Goal: Task Accomplishment & Management: Complete application form

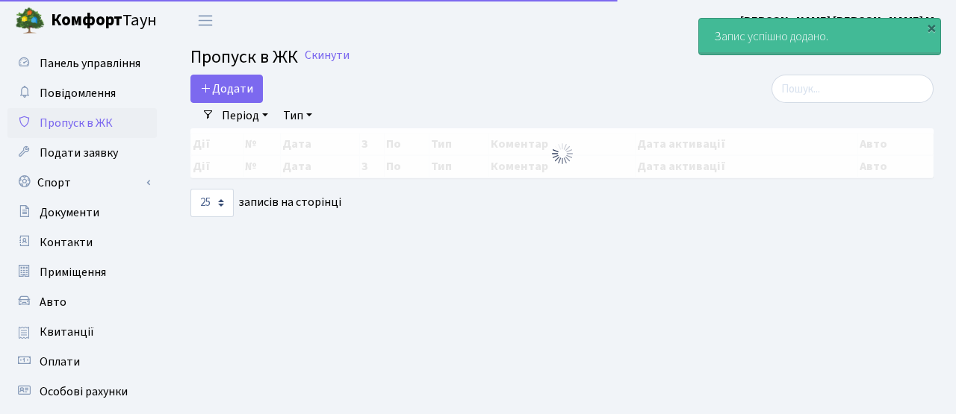
select select "25"
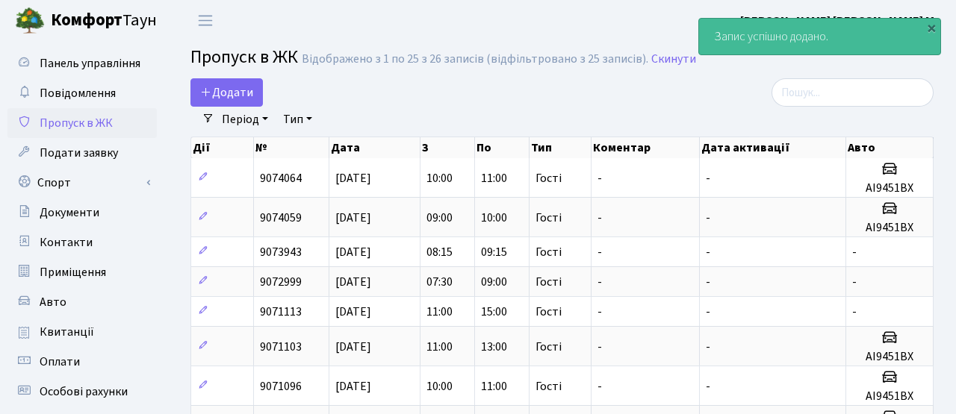
click at [632, 87] on div "Додати" at bounding box center [434, 92] width 488 height 28
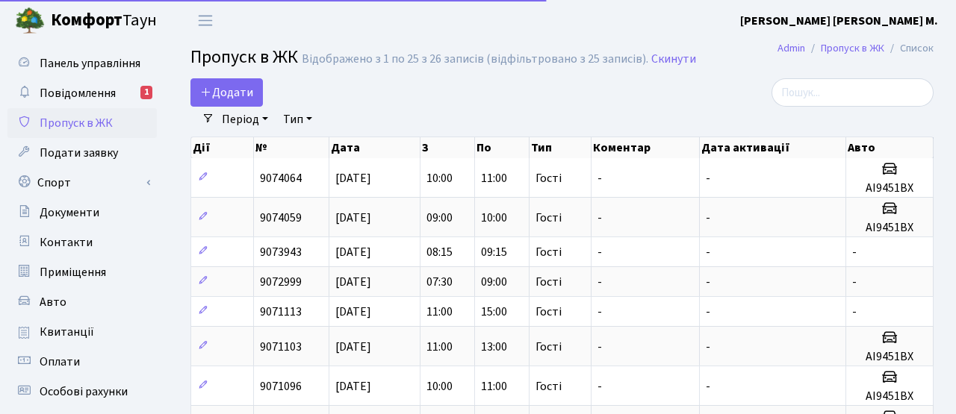
select select "25"
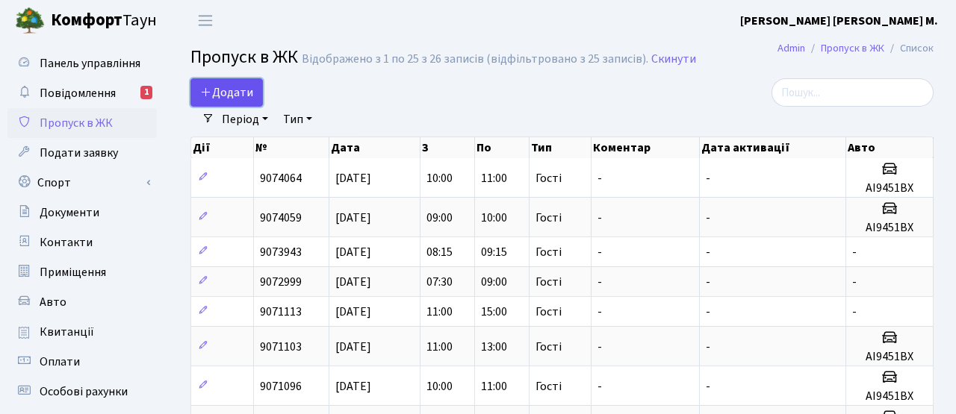
click at [226, 95] on span "Додати" at bounding box center [226, 92] width 53 height 16
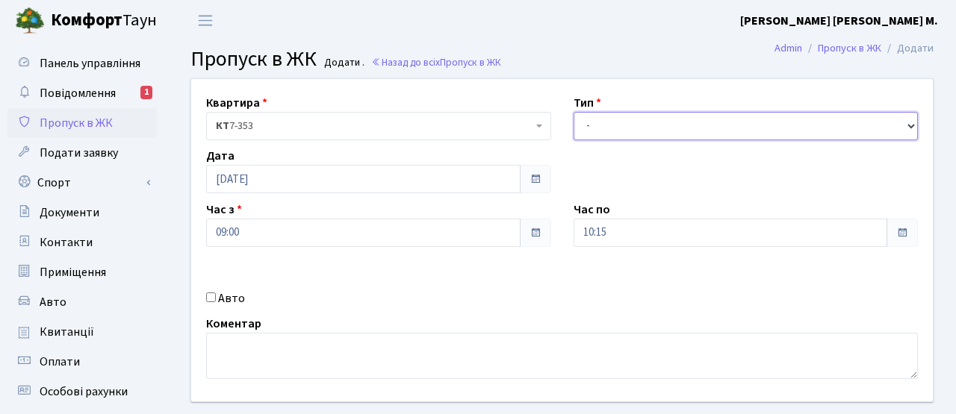
click at [656, 128] on select "- Доставка Таксі Гості Сервіс" at bounding box center [745, 126] width 345 height 28
select select "3"
click at [573, 112] on select "- Доставка Таксі Гості Сервіс" at bounding box center [745, 126] width 345 height 28
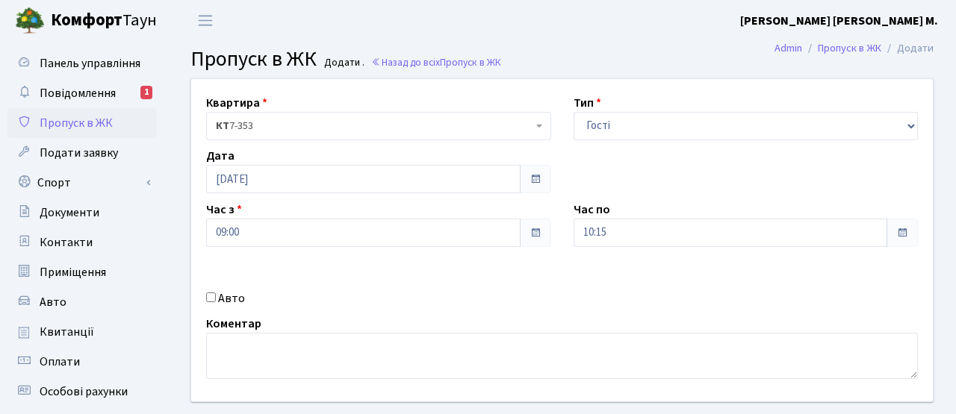
click at [532, 236] on span at bounding box center [535, 233] width 12 height 12
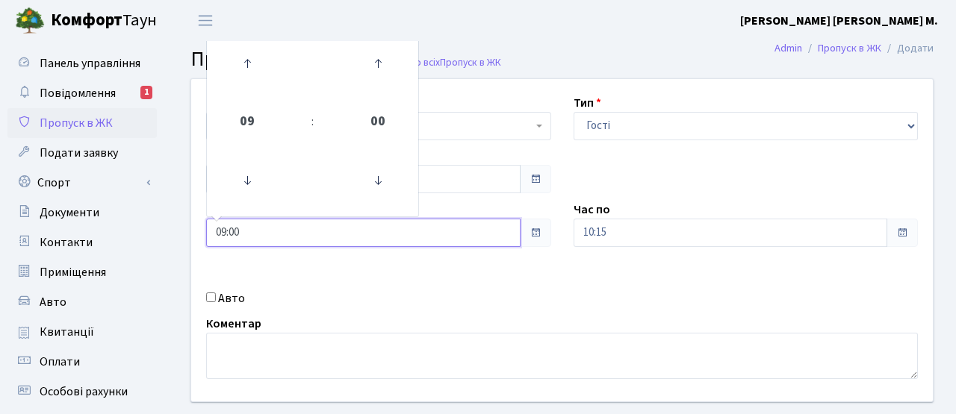
click at [479, 239] on input "09:00" at bounding box center [363, 233] width 314 height 28
click at [241, 70] on icon at bounding box center [247, 63] width 40 height 40
drag, startPoint x: 260, startPoint y: 164, endPoint x: 266, endPoint y: 155, distance: 10.2
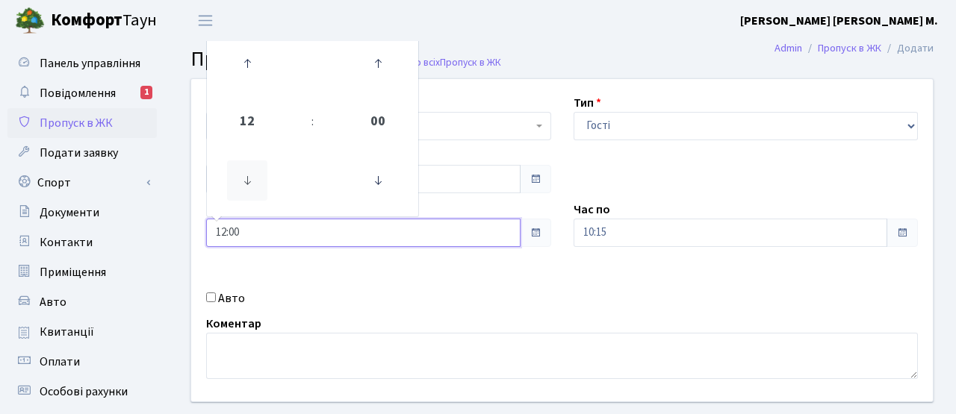
click at [260, 164] on icon at bounding box center [247, 181] width 40 height 40
type input "11:00"
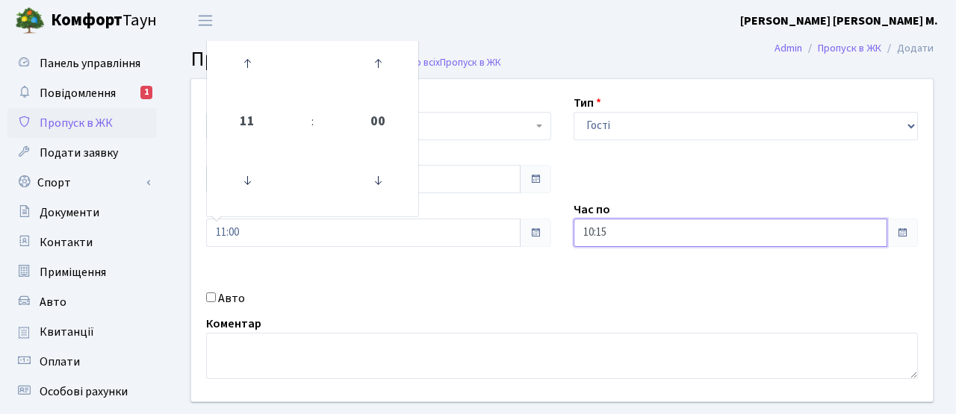
click at [651, 231] on input "10:15" at bounding box center [730, 233] width 314 height 28
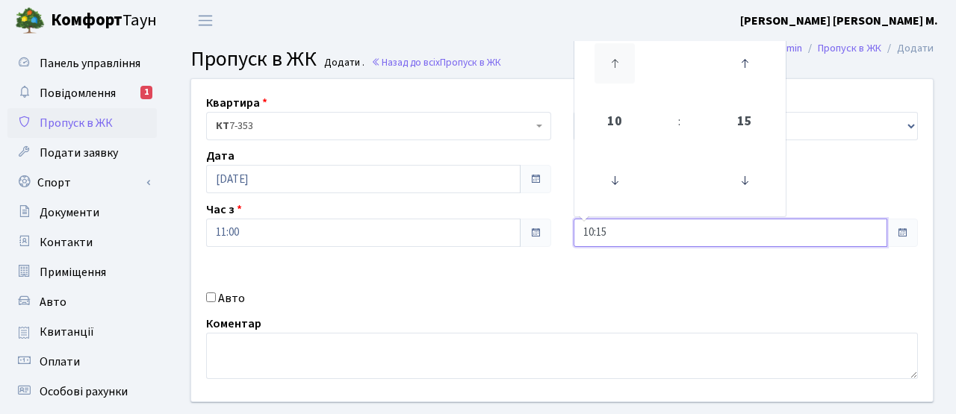
click at [611, 54] on icon at bounding box center [614, 63] width 40 height 40
type input "12:15"
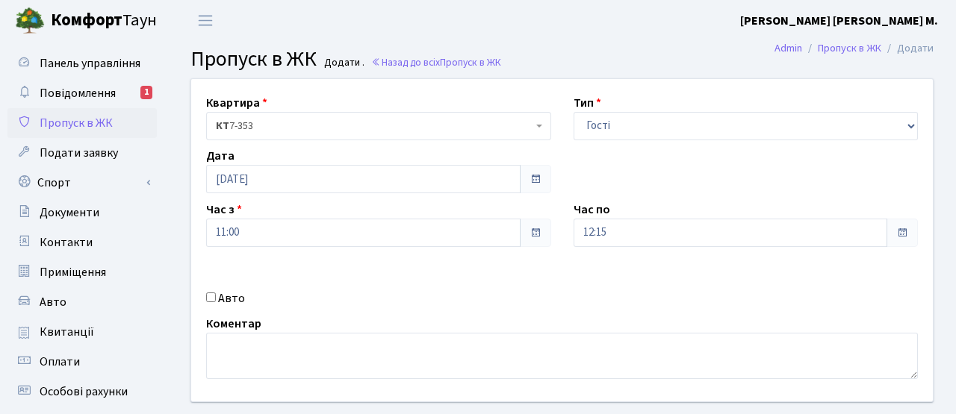
click at [485, 295] on div "Авто" at bounding box center [378, 299] width 367 height 18
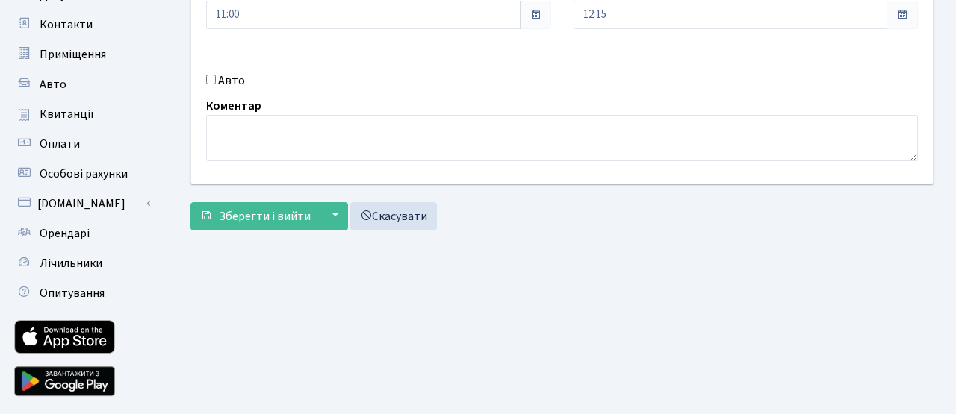
scroll to position [258, 0]
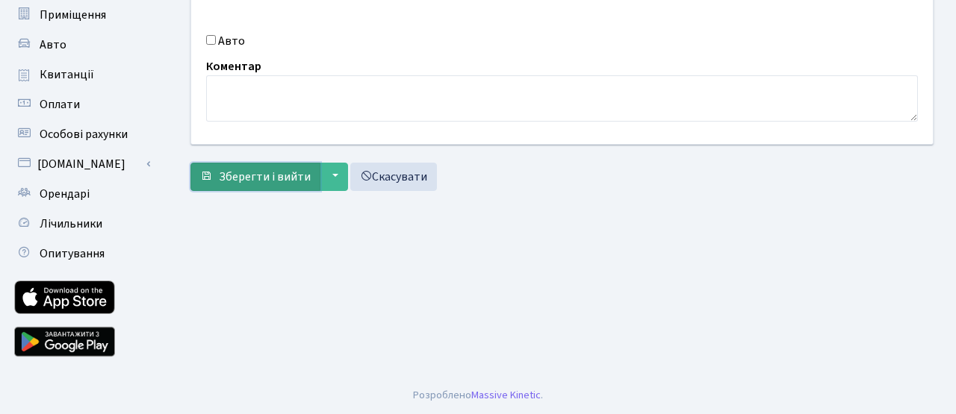
click at [300, 181] on span "Зберегти і вийти" at bounding box center [265, 177] width 92 height 16
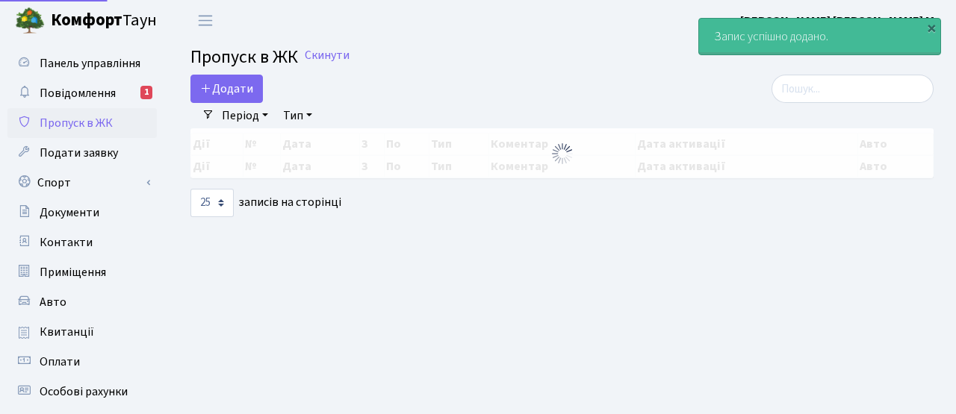
select select "25"
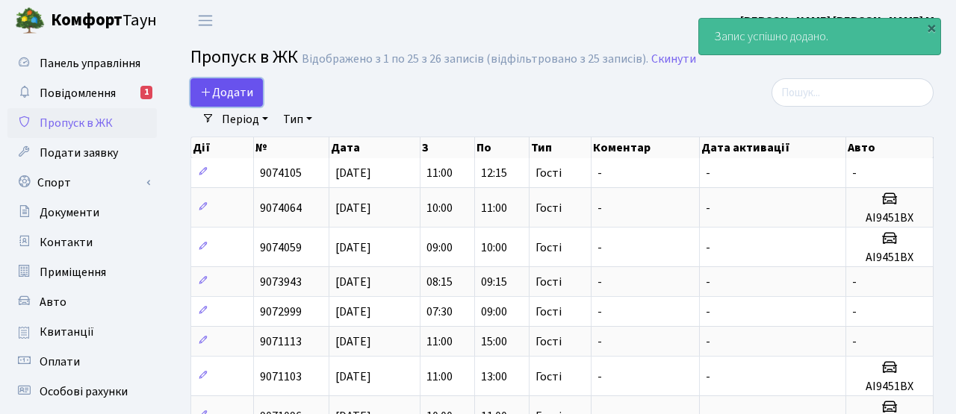
click at [232, 94] on span "Додати" at bounding box center [226, 92] width 53 height 16
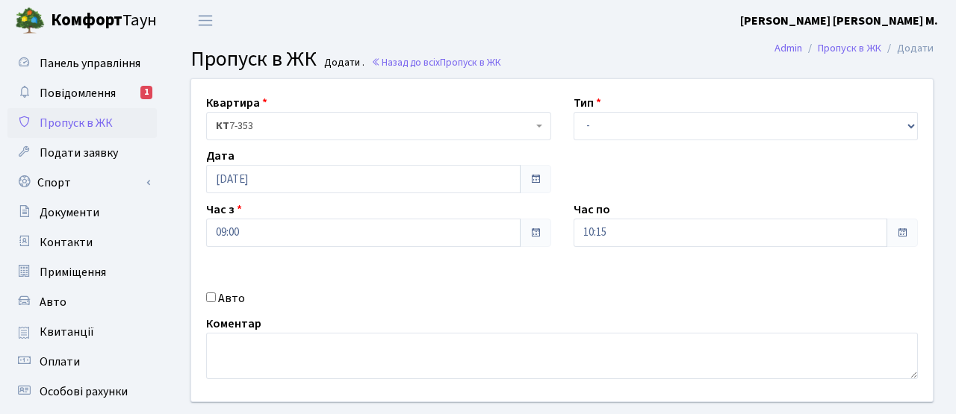
click at [588, 140] on div "Квартира <b>КТ</b>&nbsp;&nbsp;&nbsp;&nbsp;7-353 <b>КТ</b>&nbsp;&nbsp;&nbsp;&nbs…" at bounding box center [562, 240] width 764 height 323
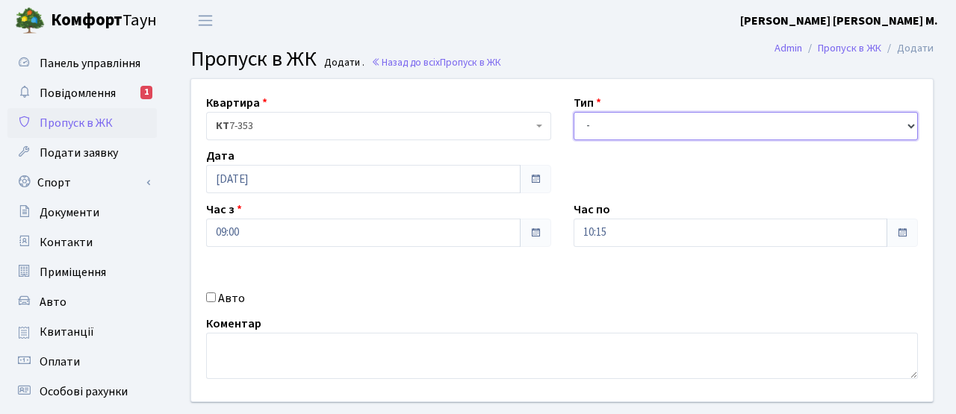
click at [591, 137] on select "- Доставка Таксі Гості Сервіс" at bounding box center [745, 126] width 345 height 28
select select "3"
click at [573, 112] on select "- Доставка Таксі Гості Сервіс" at bounding box center [745, 126] width 345 height 28
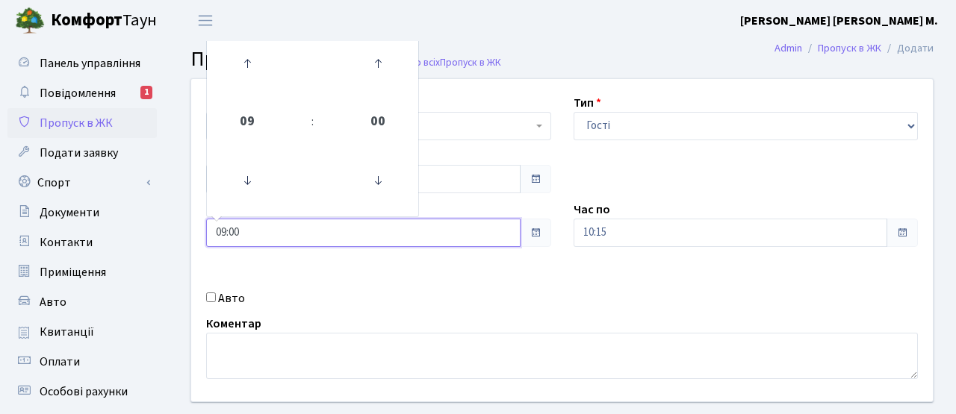
click at [461, 225] on input "09:00" at bounding box center [363, 233] width 314 height 28
click at [253, 72] on icon at bounding box center [247, 63] width 40 height 40
type input "12:00"
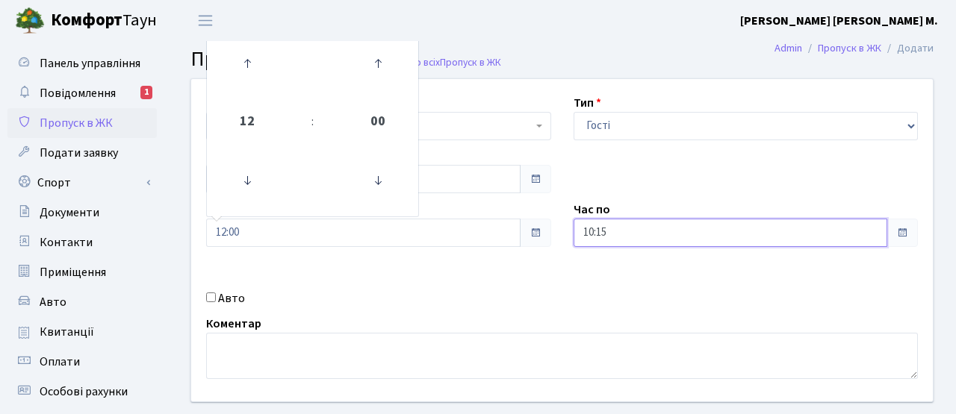
click at [666, 239] on input "10:15" at bounding box center [730, 233] width 314 height 28
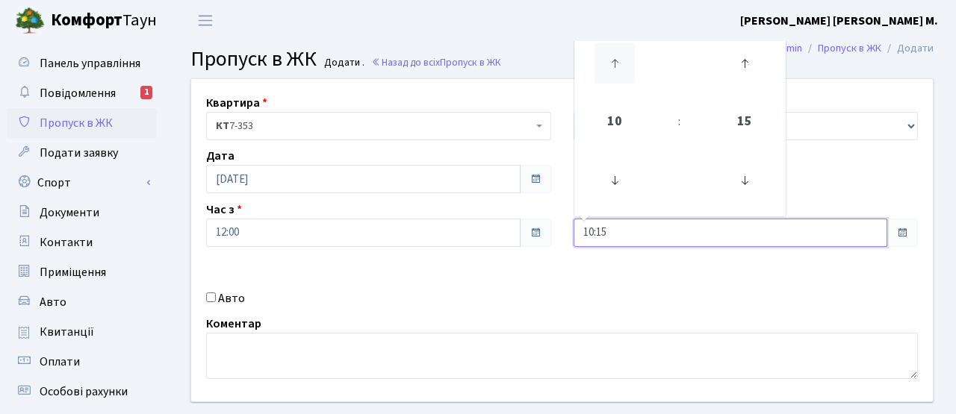
click at [623, 63] on icon at bounding box center [614, 63] width 40 height 40
type input "13:15"
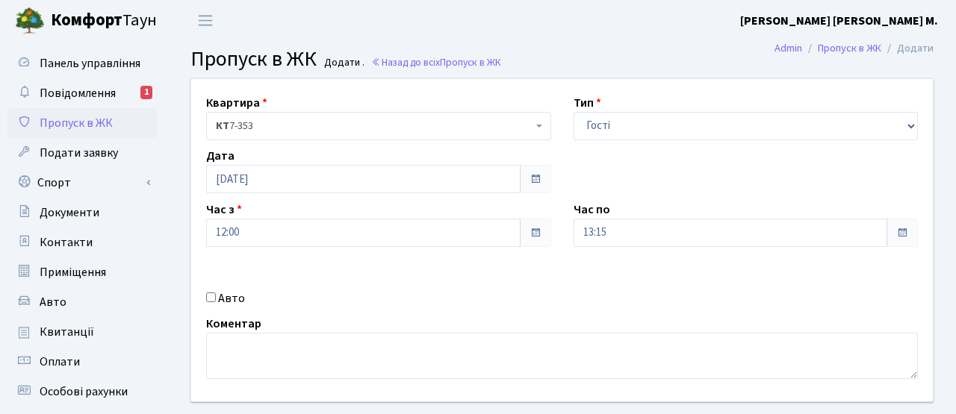
click at [480, 308] on div "Квартира <b>КТ</b>&nbsp;&nbsp;&nbsp;&nbsp;7-353 <b>КТ</b>&nbsp;&nbsp;&nbsp;&nbs…" at bounding box center [562, 240] width 764 height 323
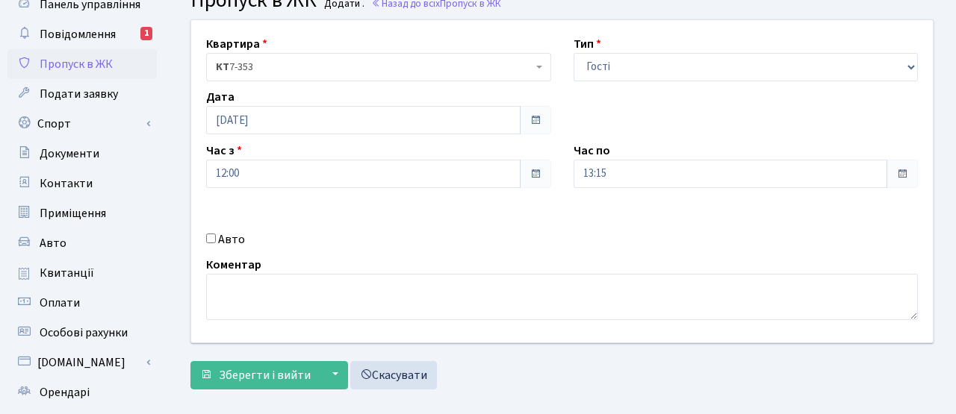
scroll to position [75, 0]
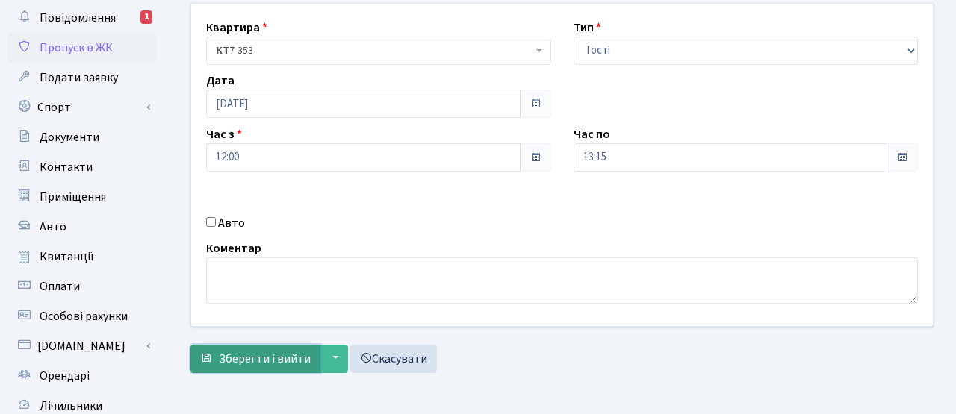
click at [262, 364] on span "Зберегти і вийти" at bounding box center [265, 359] width 92 height 16
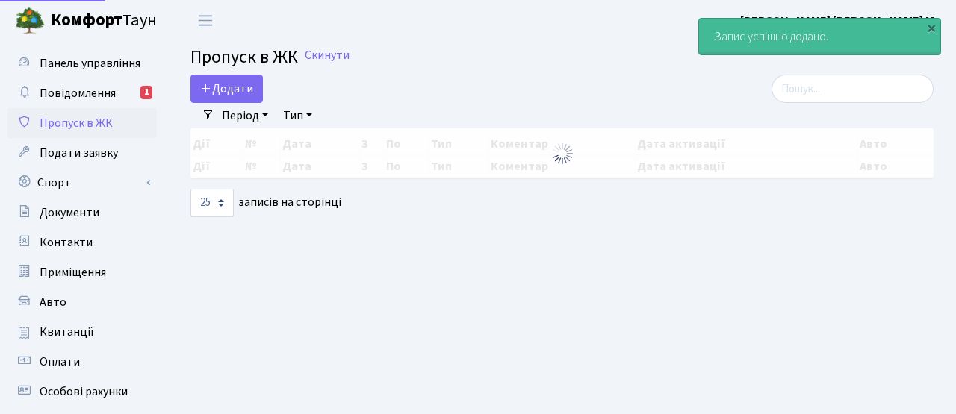
select select "25"
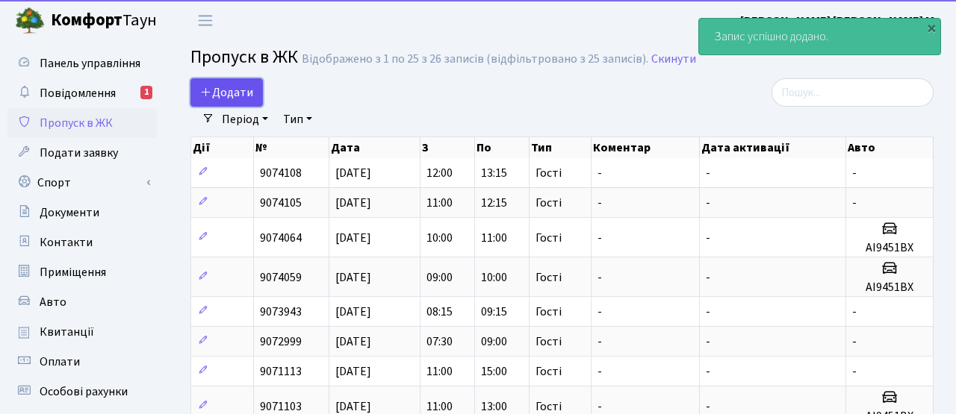
click at [249, 97] on span "Додати" at bounding box center [226, 92] width 53 height 16
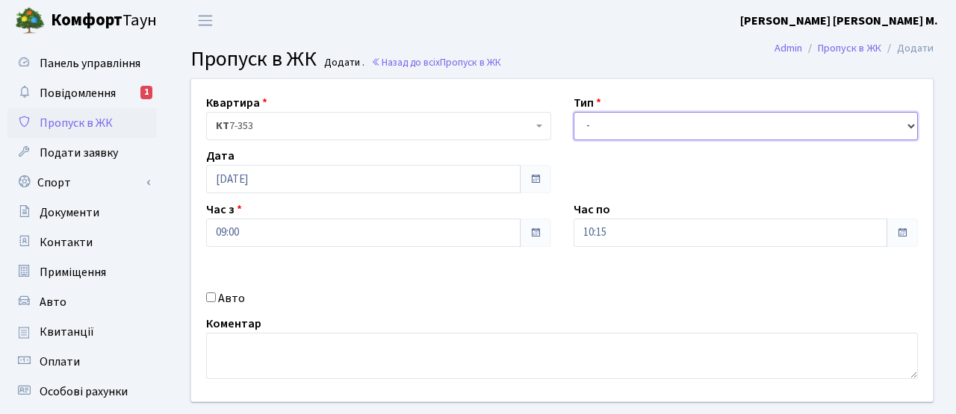
click at [604, 130] on select "- Доставка Таксі Гості Сервіс" at bounding box center [745, 126] width 345 height 28
select select "3"
click at [573, 112] on select "- Доставка Таксі Гості Сервіс" at bounding box center [745, 126] width 345 height 28
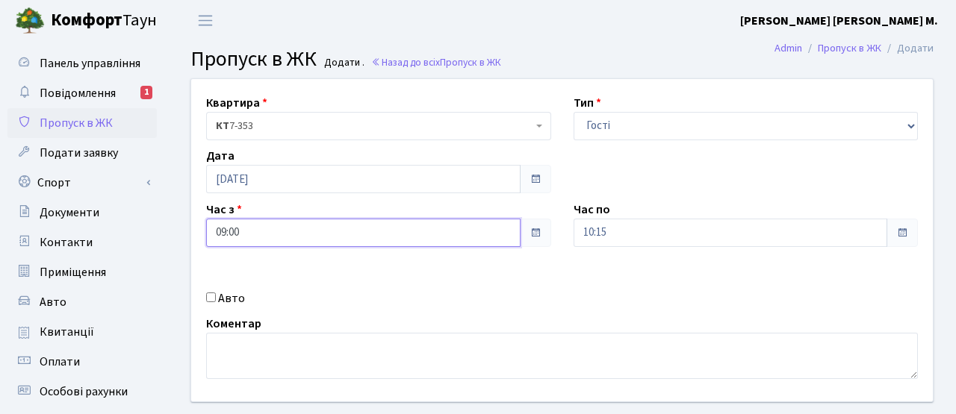
drag, startPoint x: 406, startPoint y: 230, endPoint x: 398, endPoint y: 219, distance: 13.9
click at [406, 230] on input "09:00" at bounding box center [363, 233] width 314 height 28
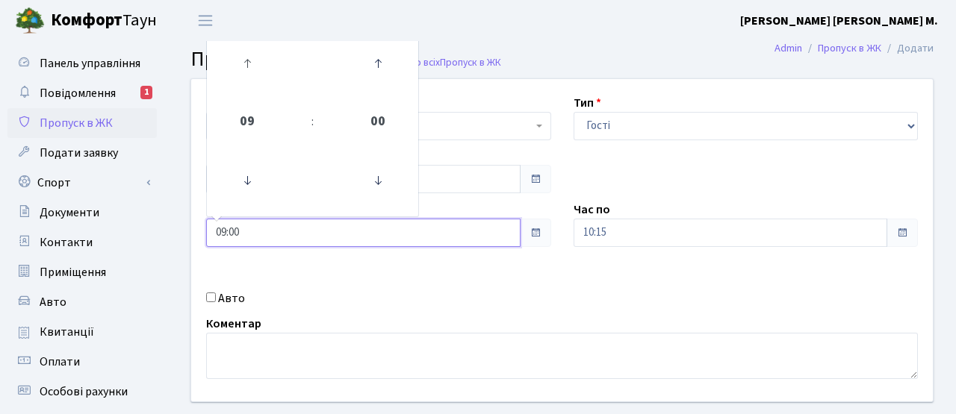
click at [270, 60] on td at bounding box center [247, 63] width 75 height 65
drag, startPoint x: 269, startPoint y: 60, endPoint x: 189, endPoint y: 66, distance: 80.1
click at [263, 60] on td at bounding box center [247, 63] width 75 height 65
click at [241, 62] on icon at bounding box center [247, 63] width 40 height 40
click at [244, 62] on icon at bounding box center [247, 63] width 40 height 40
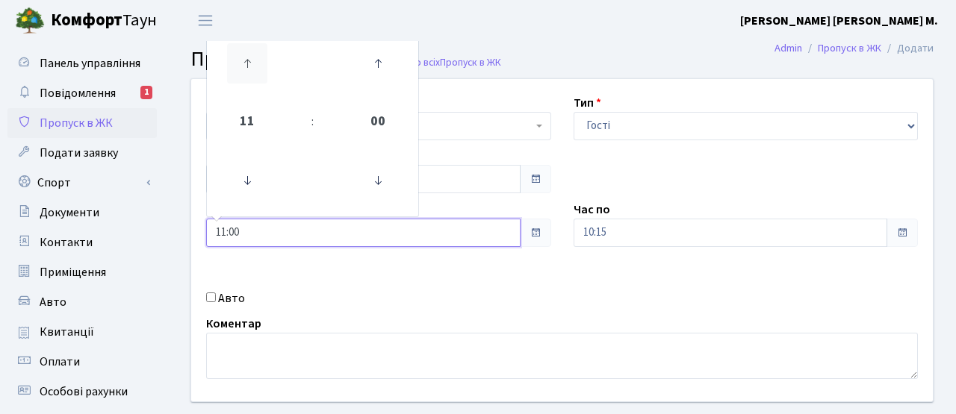
click at [244, 62] on icon at bounding box center [247, 63] width 40 height 40
drag, startPoint x: 249, startPoint y: 181, endPoint x: 297, endPoint y: 173, distance: 49.2
click at [249, 181] on icon at bounding box center [247, 181] width 40 height 40
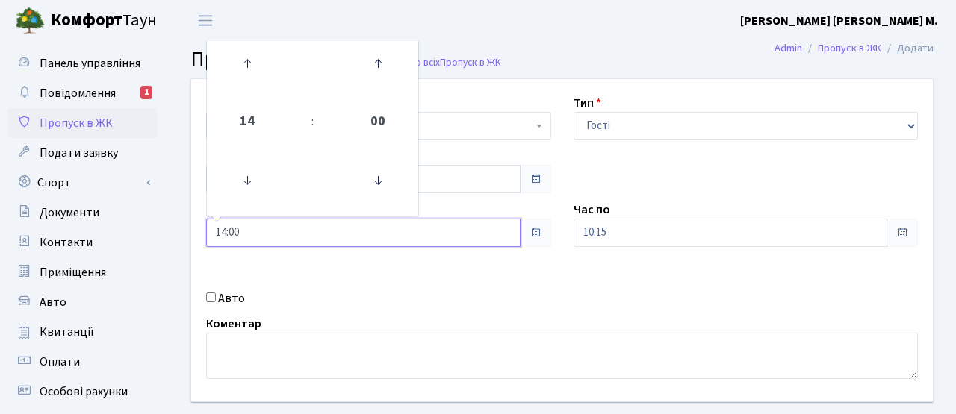
type input "13:00"
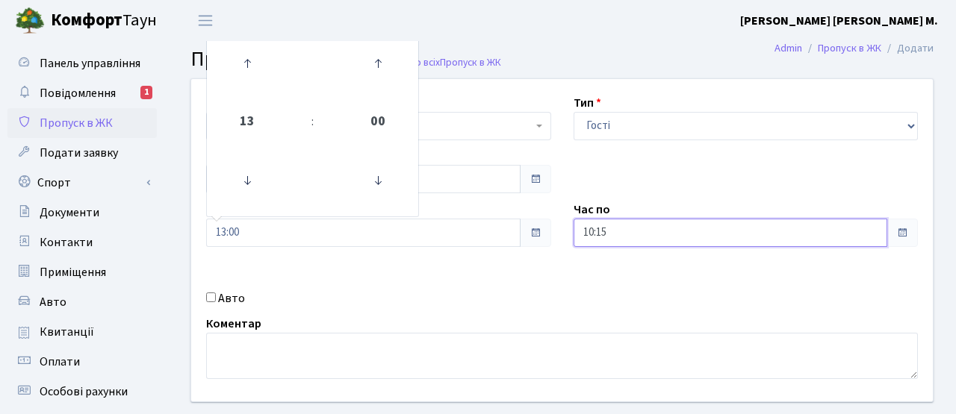
click at [626, 224] on input "10:15" at bounding box center [730, 233] width 314 height 28
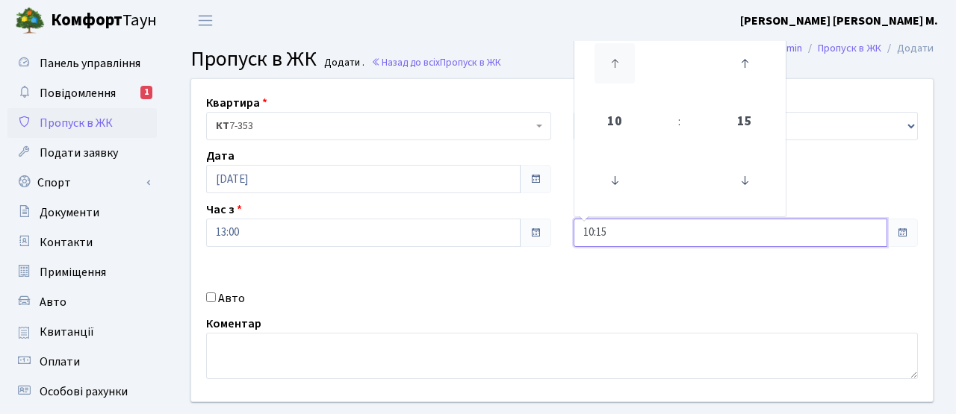
click at [612, 53] on icon at bounding box center [614, 63] width 40 height 40
type input "14:15"
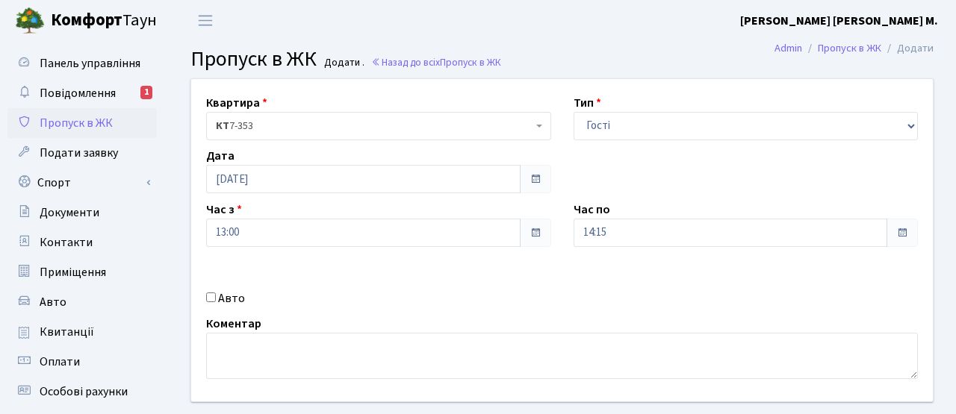
click at [477, 284] on div "Квартира <b>КТ</b>&nbsp;&nbsp;&nbsp;&nbsp;7-353 <b>КТ</b>&nbsp;&nbsp;&nbsp;&nbs…" at bounding box center [562, 240] width 764 height 323
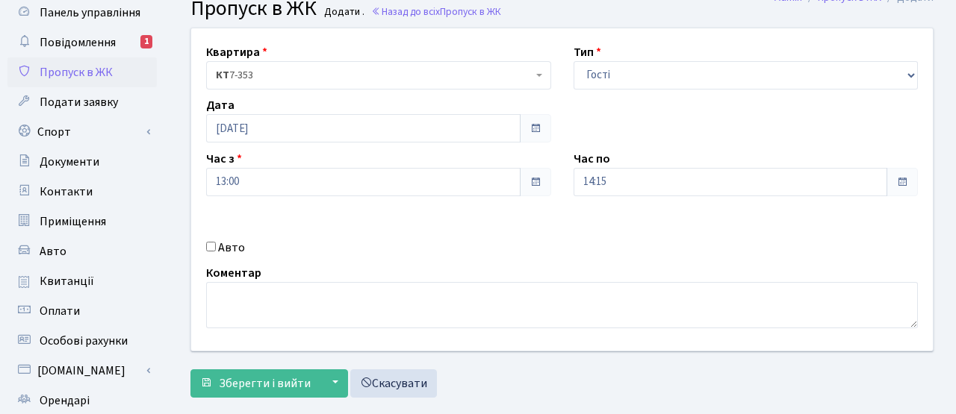
scroll to position [52, 0]
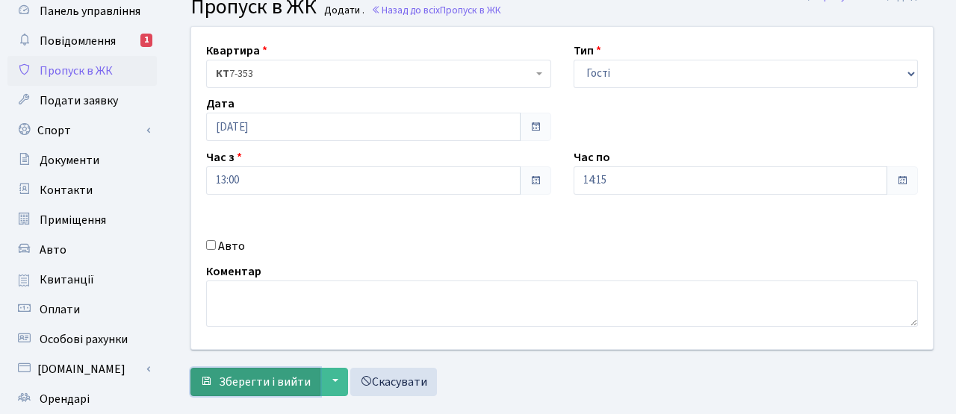
click at [270, 376] on span "Зберегти і вийти" at bounding box center [265, 382] width 92 height 16
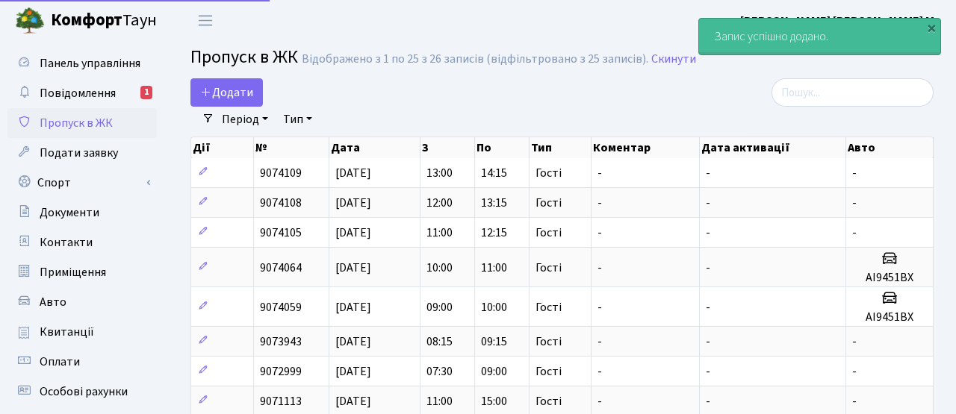
select select "25"
click at [248, 102] on link "Додати" at bounding box center [226, 92] width 72 height 28
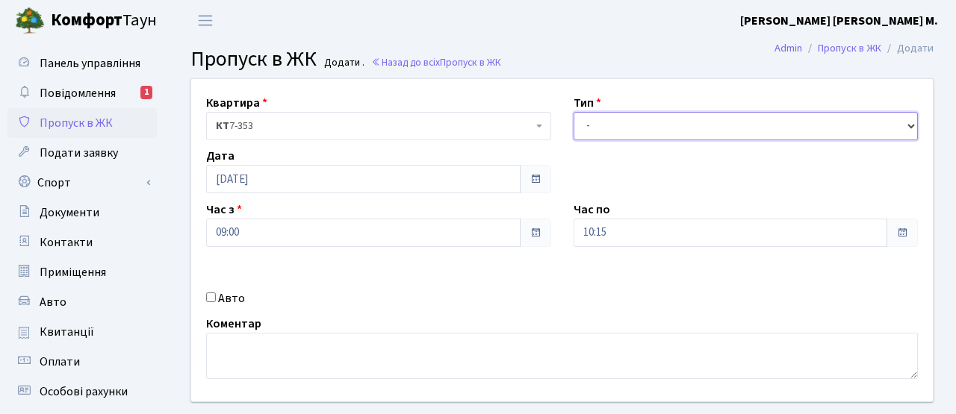
click at [614, 125] on select "- Доставка Таксі Гості Сервіс" at bounding box center [745, 126] width 345 height 28
select select "3"
click at [573, 112] on select "- Доставка Таксі Гості Сервіс" at bounding box center [745, 126] width 345 height 28
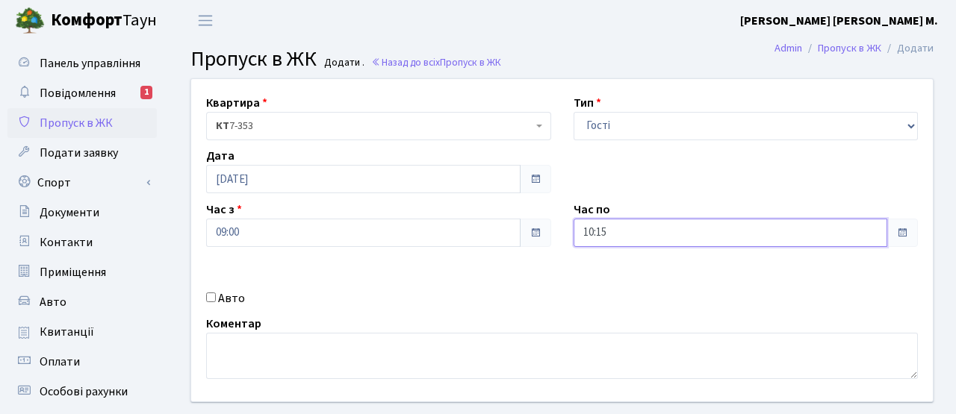
click at [616, 224] on input "10:15" at bounding box center [730, 233] width 314 height 28
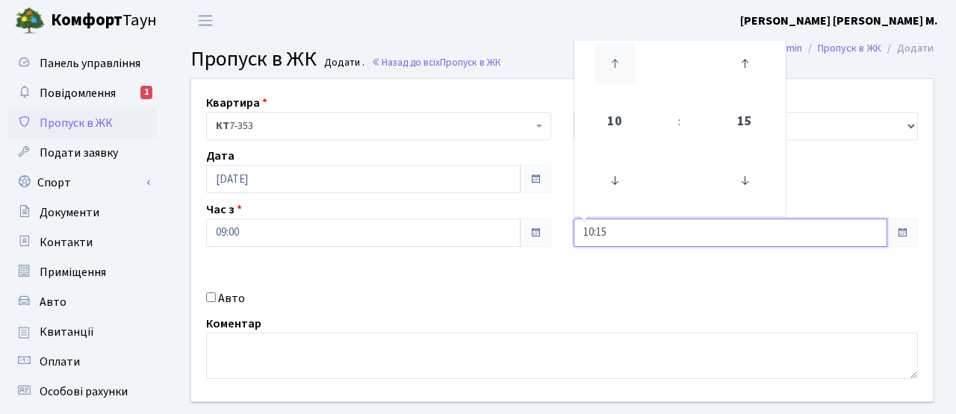
click at [623, 66] on icon at bounding box center [614, 63] width 40 height 40
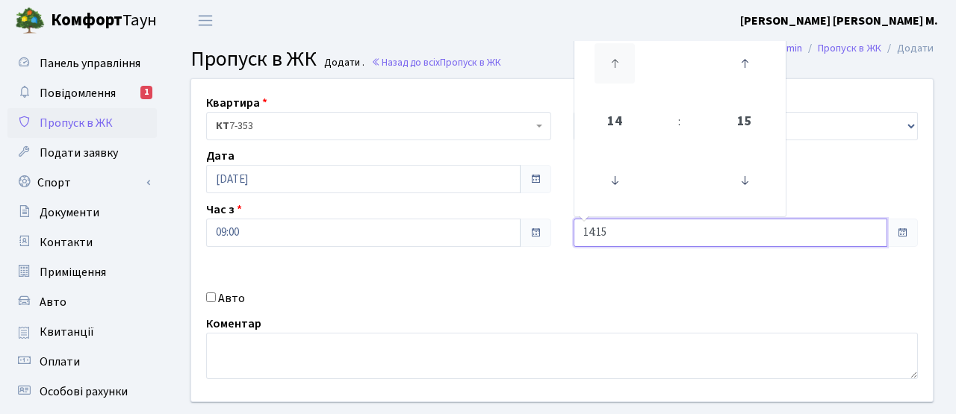
type input "15:15"
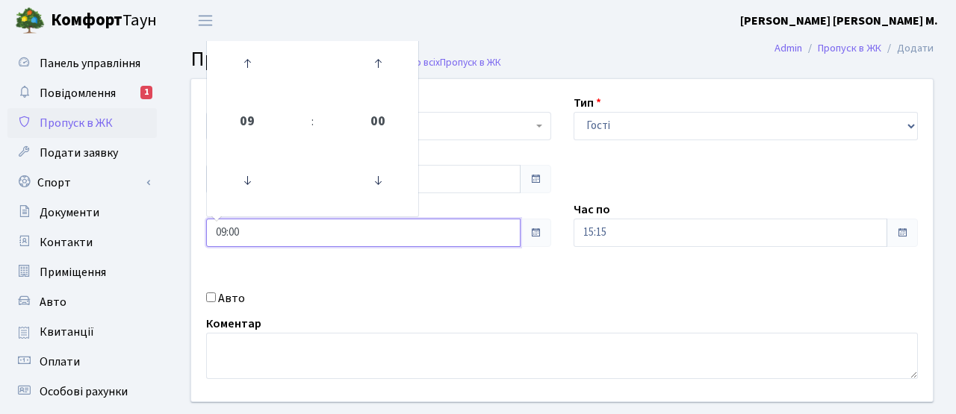
click at [361, 238] on input "09:00" at bounding box center [363, 233] width 314 height 28
click at [237, 72] on icon at bounding box center [247, 63] width 40 height 40
click at [239, 71] on icon at bounding box center [247, 63] width 40 height 40
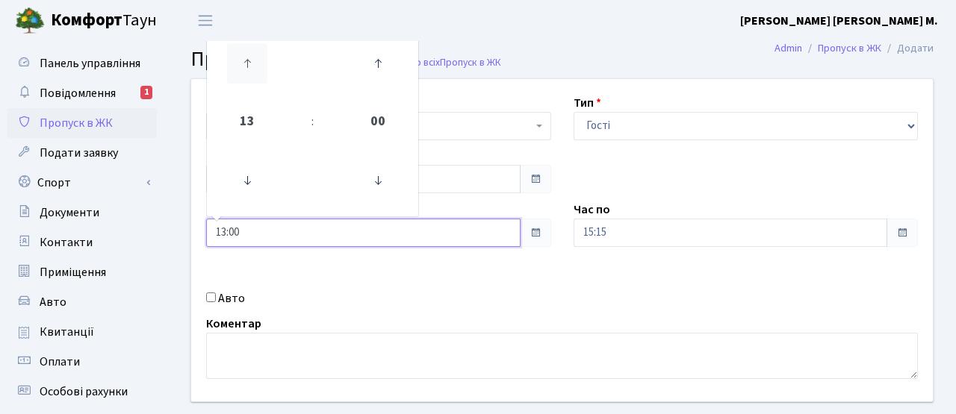
click at [238, 71] on icon at bounding box center [247, 63] width 40 height 40
type input "14:00"
click at [300, 272] on div "Квартира <b>КТ</b>&nbsp;&nbsp;&nbsp;&nbsp;7-353 <b>КТ</b>&nbsp;&nbsp;&nbsp;&nbs…" at bounding box center [562, 240] width 764 height 323
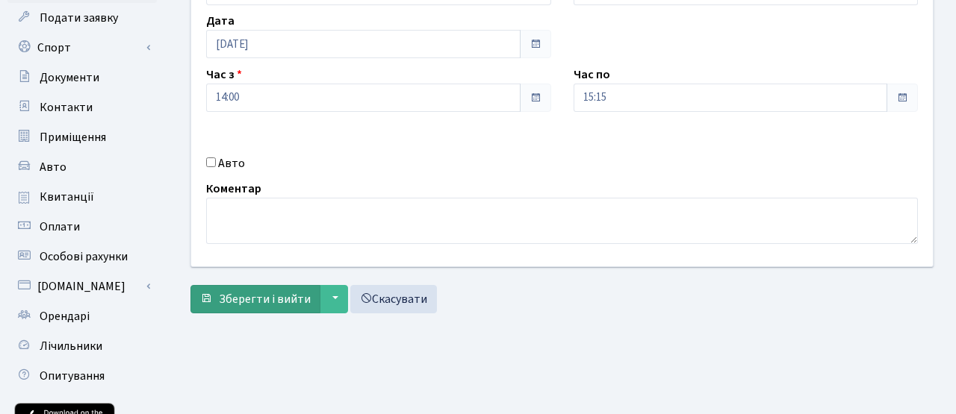
scroll to position [144, 0]
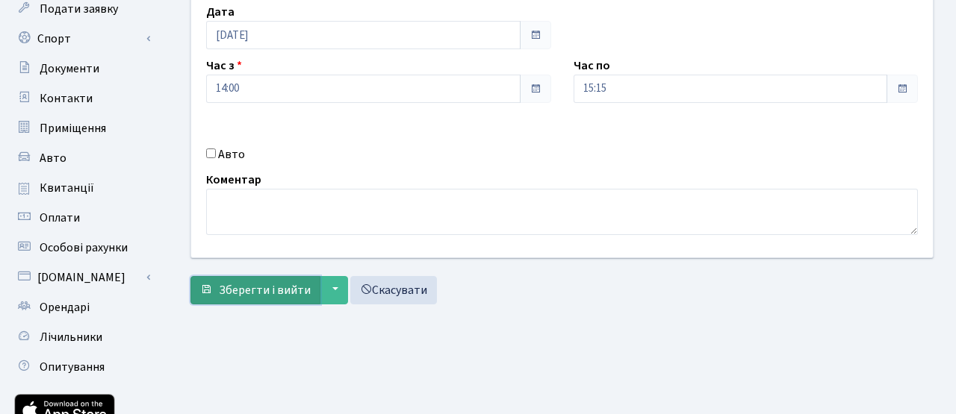
click at [265, 293] on span "Зберегти і вийти" at bounding box center [265, 290] width 92 height 16
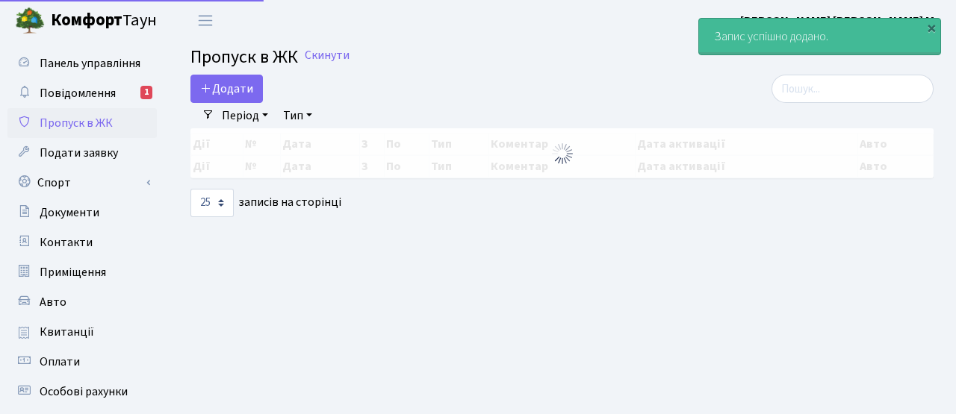
select select "25"
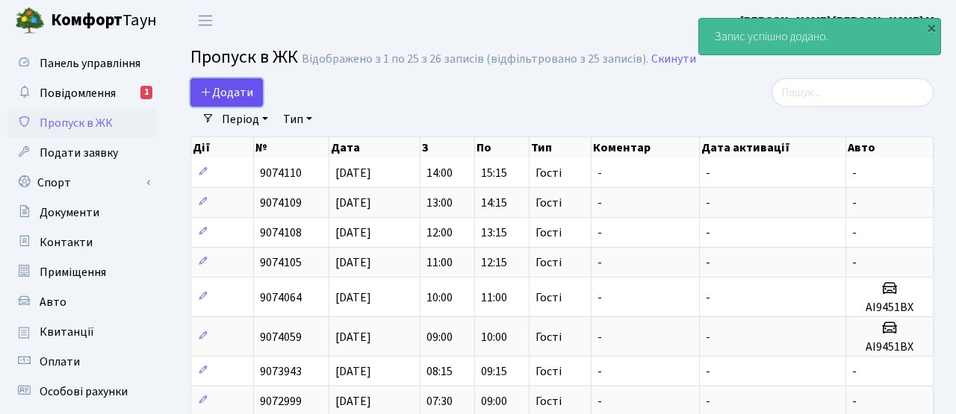
drag, startPoint x: 228, startPoint y: 83, endPoint x: 237, endPoint y: 81, distance: 10.0
click at [228, 83] on link "Додати" at bounding box center [226, 92] width 72 height 28
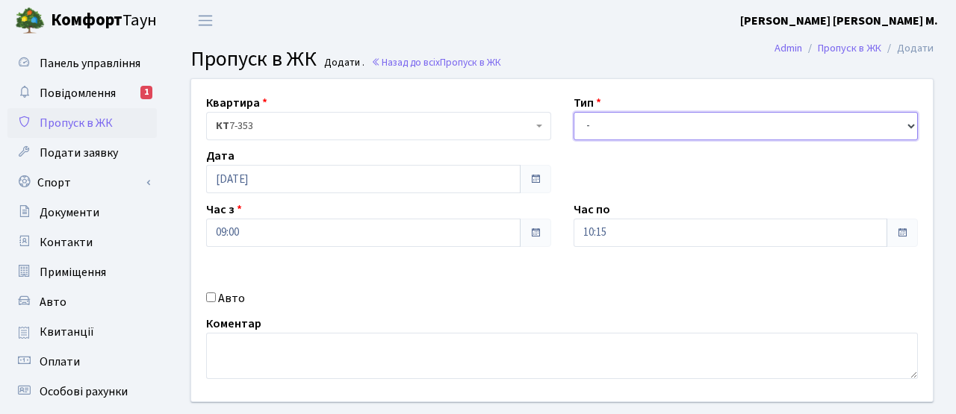
click at [652, 125] on select "- Доставка Таксі Гості Сервіс" at bounding box center [745, 126] width 345 height 28
select select "3"
click at [573, 112] on select "- Доставка Таксі Гості Сервіс" at bounding box center [745, 126] width 345 height 28
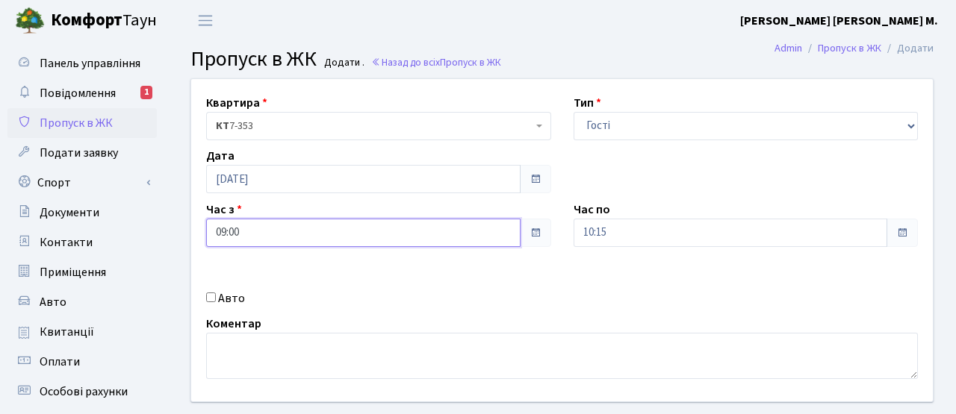
click at [441, 231] on input "09:00" at bounding box center [363, 233] width 314 height 28
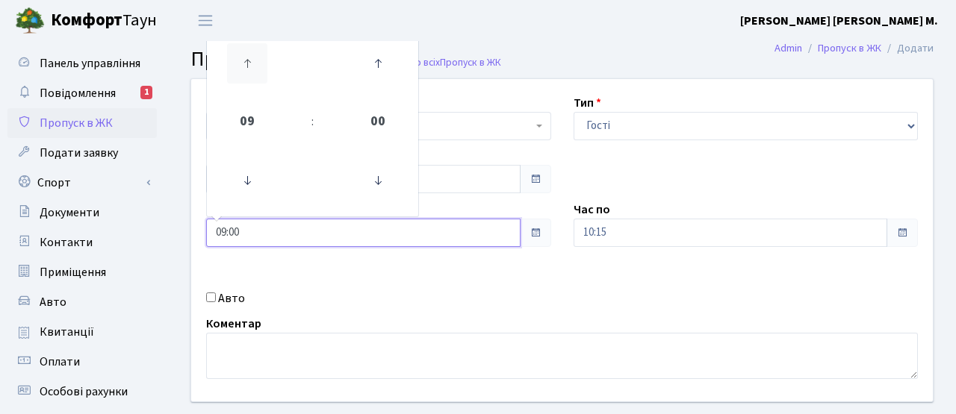
click at [261, 66] on icon at bounding box center [247, 63] width 40 height 40
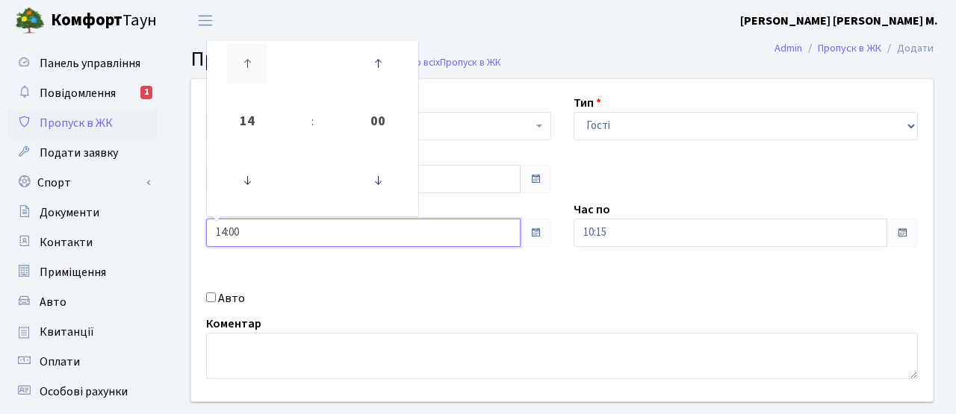
click at [261, 66] on icon at bounding box center [247, 63] width 40 height 40
type input "15:00"
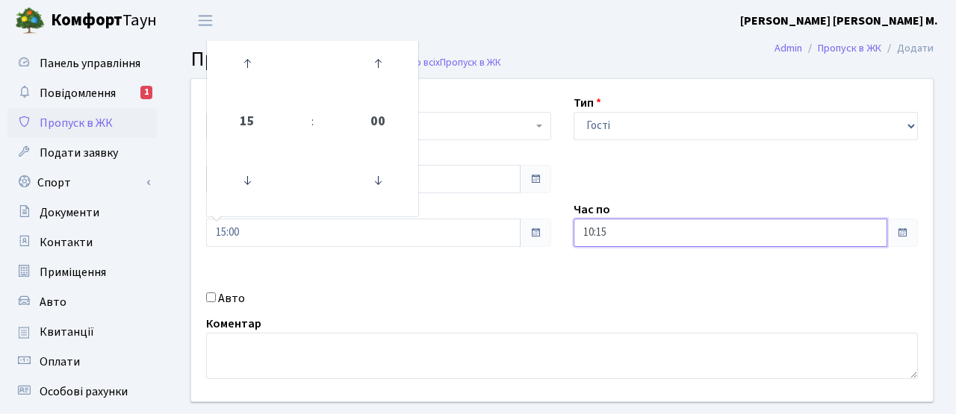
click at [638, 237] on input "10:15" at bounding box center [730, 233] width 314 height 28
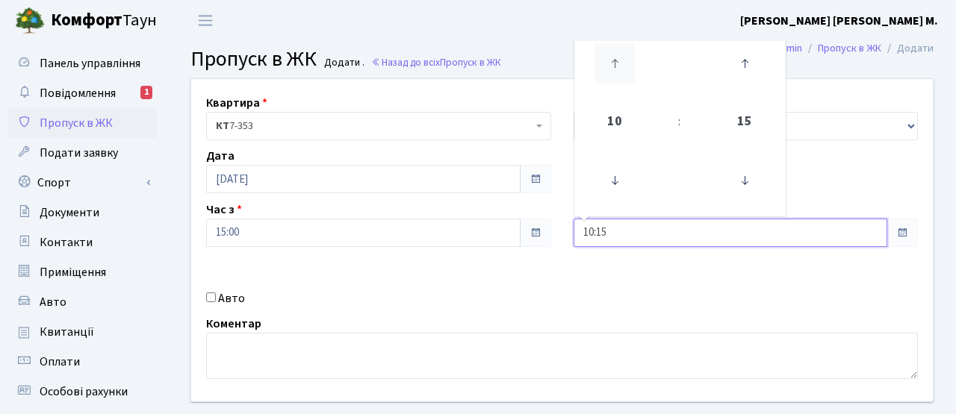
click at [609, 56] on icon at bounding box center [614, 63] width 40 height 40
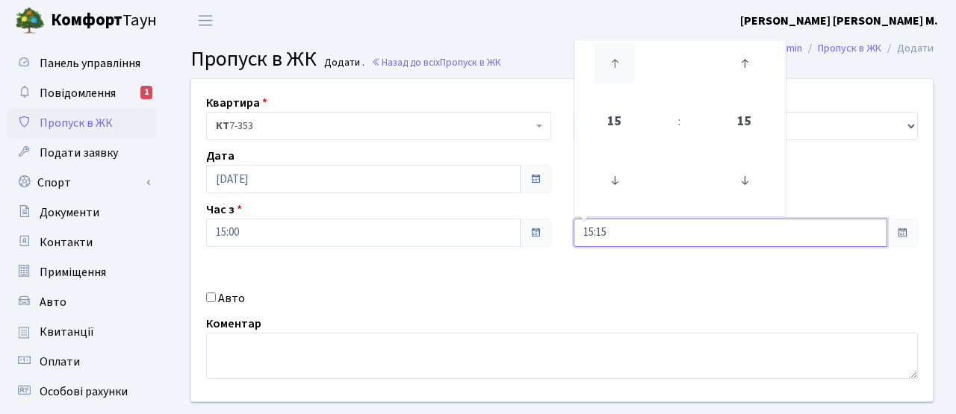
click at [609, 56] on icon at bounding box center [614, 63] width 40 height 40
type input "16:15"
click at [404, 278] on div "Квартира <b>КТ</b>&nbsp;&nbsp;&nbsp;&nbsp;7-353 <b>КТ</b>&nbsp;&nbsp;&nbsp;&nbs…" at bounding box center [562, 240] width 764 height 323
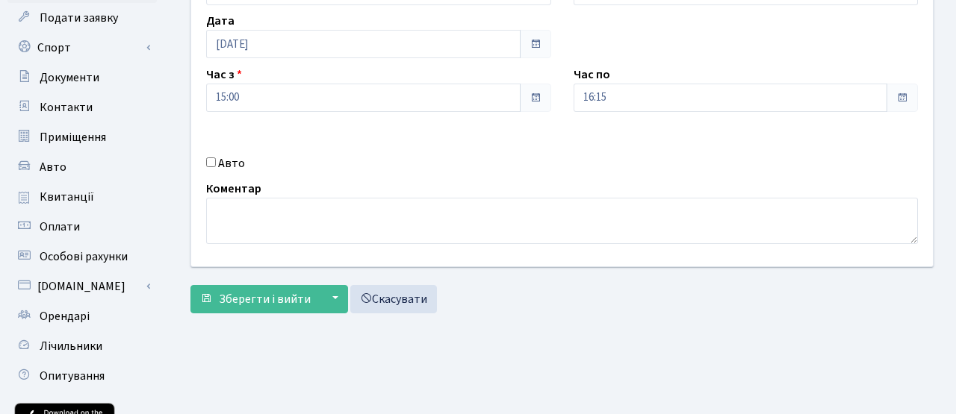
scroll to position [167, 0]
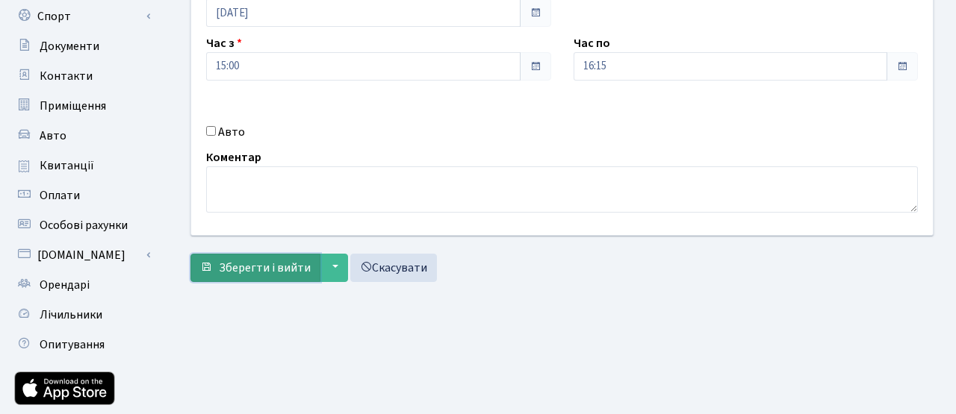
click at [301, 254] on button "Зберегти і вийти" at bounding box center [255, 268] width 130 height 28
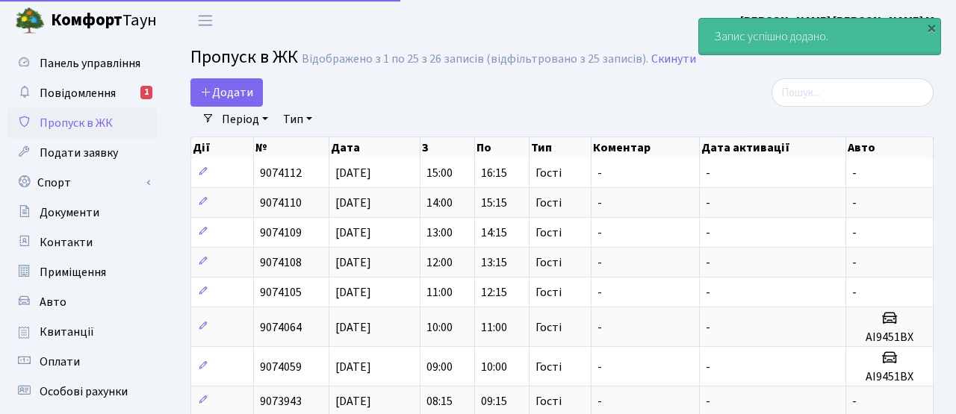
select select "25"
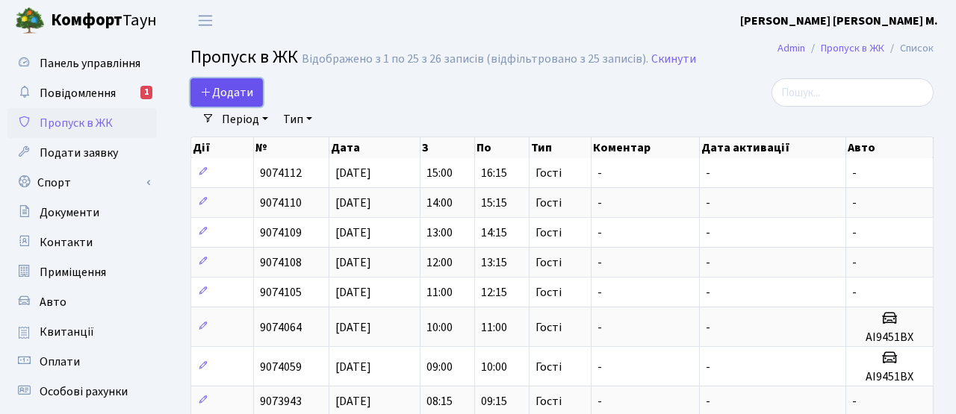
click at [252, 87] on span "Додати" at bounding box center [226, 92] width 53 height 16
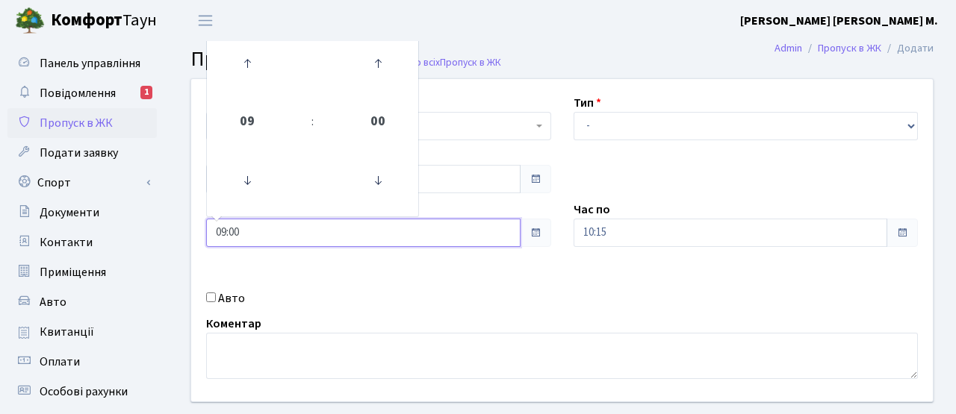
click at [323, 246] on input "09:00" at bounding box center [363, 233] width 314 height 28
drag, startPoint x: 267, startPoint y: 71, endPoint x: 234, endPoint y: 66, distance: 33.2
click at [262, 71] on icon at bounding box center [247, 63] width 40 height 40
click at [234, 66] on icon at bounding box center [247, 63] width 40 height 40
click at [234, 67] on icon at bounding box center [247, 63] width 40 height 40
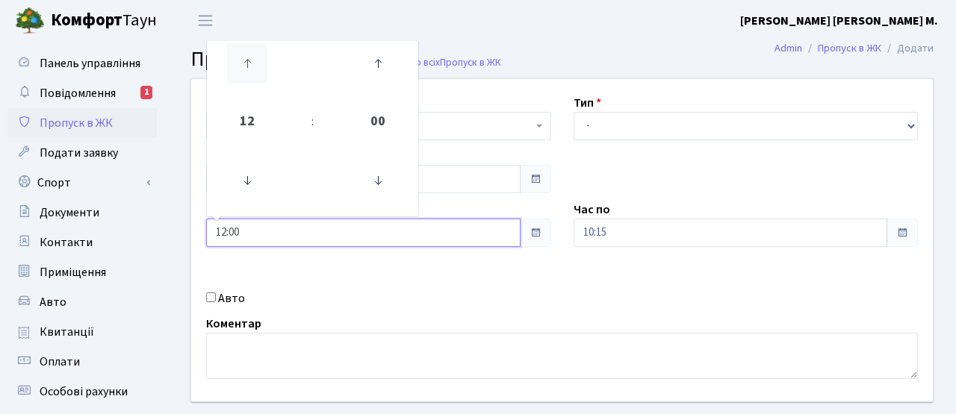
click at [234, 67] on icon at bounding box center [247, 63] width 40 height 40
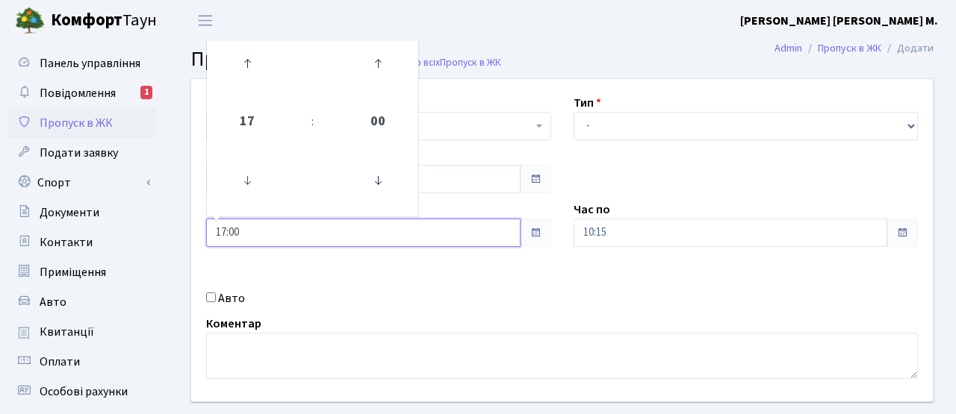
click at [243, 158] on link at bounding box center [247, 181] width 44 height 54
type input "16:00"
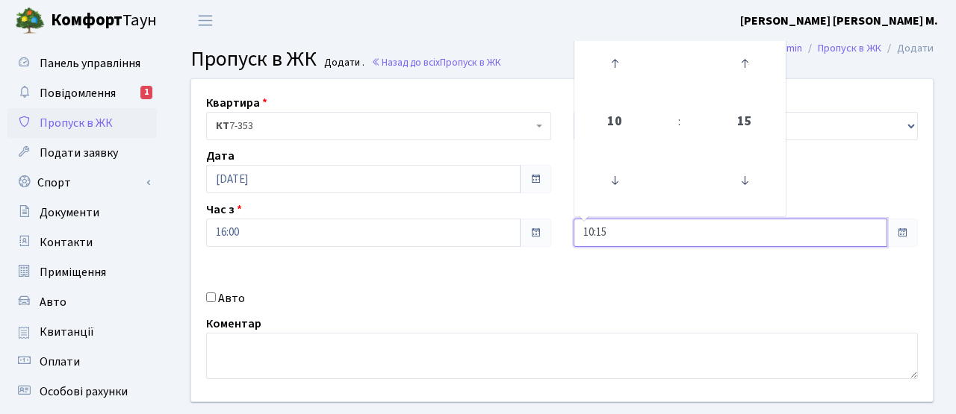
click at [630, 226] on input "10:15" at bounding box center [730, 233] width 314 height 28
click at [622, 72] on icon at bounding box center [614, 63] width 40 height 40
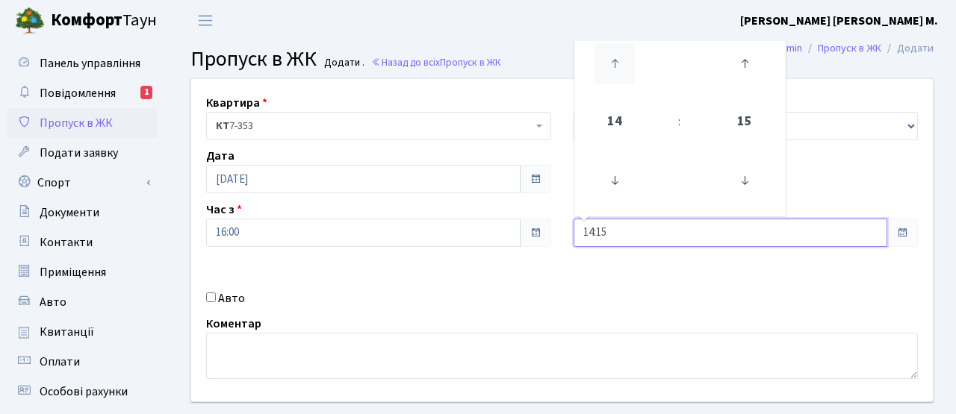
click at [622, 72] on icon at bounding box center [614, 63] width 40 height 40
click at [620, 69] on icon at bounding box center [614, 63] width 40 height 40
type input "17:15"
click at [812, 141] on div "Квартира <b>КТ</b>&nbsp;&nbsp;&nbsp;&nbsp;7-353 <b>КТ</b>&nbsp;&nbsp;&nbsp;&nbs…" at bounding box center [562, 240] width 764 height 323
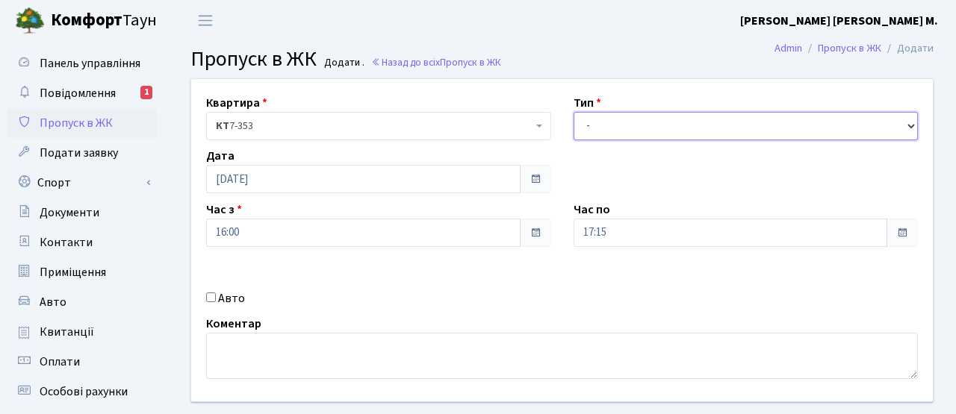
click at [795, 131] on select "- Доставка Таксі Гості Сервіс" at bounding box center [745, 126] width 345 height 28
select select "3"
click at [573, 112] on select "- Доставка Таксі Гості Сервіс" at bounding box center [745, 126] width 345 height 28
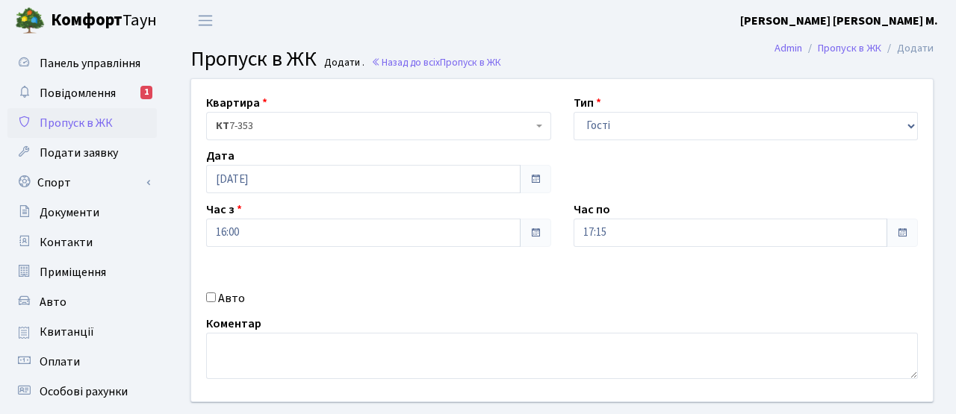
click at [484, 265] on div "Квартира <b>КТ</b>&nbsp;&nbsp;&nbsp;&nbsp;7-353 <b>КТ</b>&nbsp;&nbsp;&nbsp;&nbs…" at bounding box center [562, 240] width 764 height 323
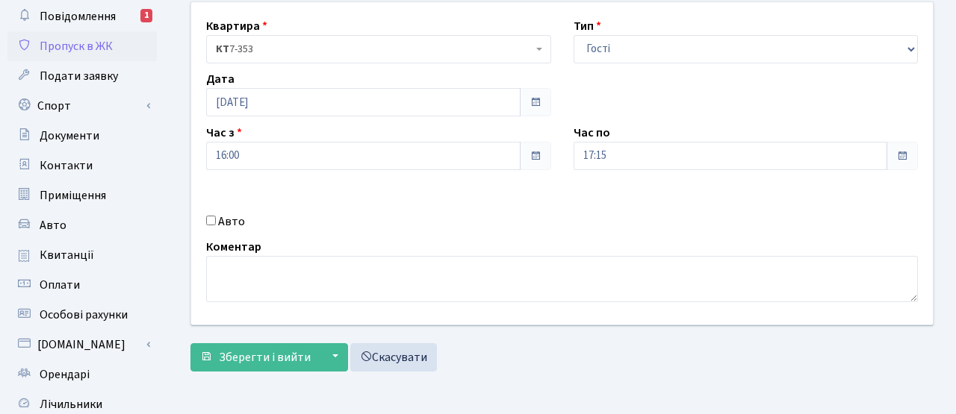
scroll to position [79, 0]
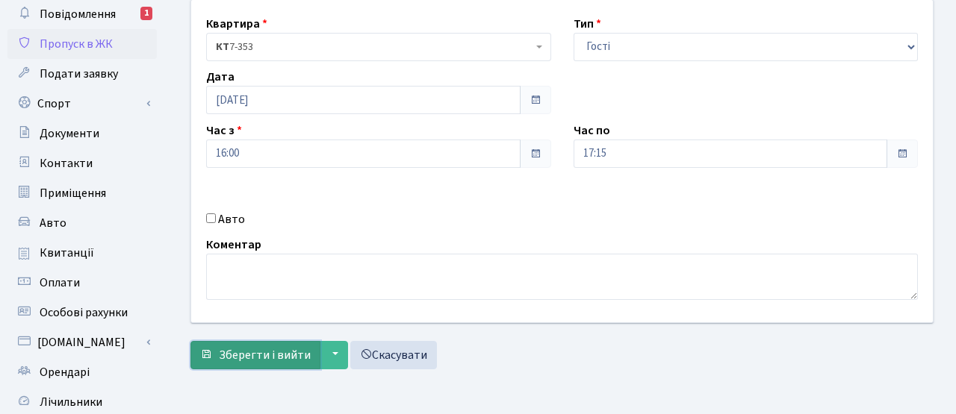
click at [264, 352] on span "Зберегти і вийти" at bounding box center [265, 355] width 92 height 16
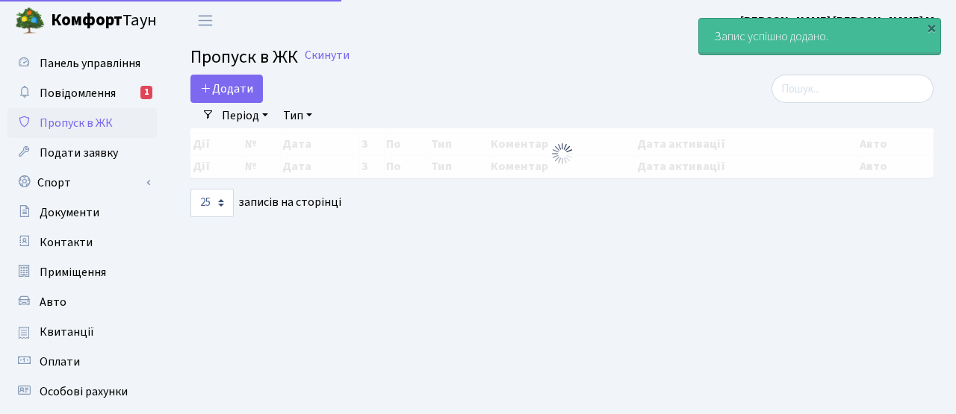
select select "25"
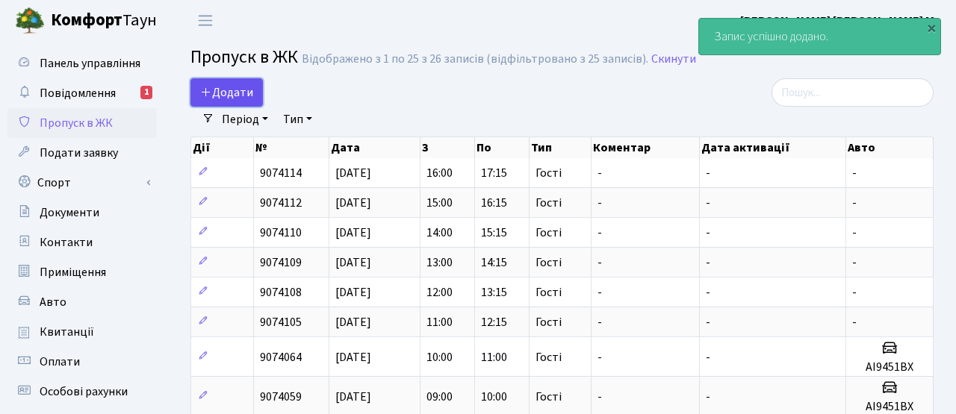
click at [214, 87] on span "Додати" at bounding box center [226, 92] width 53 height 16
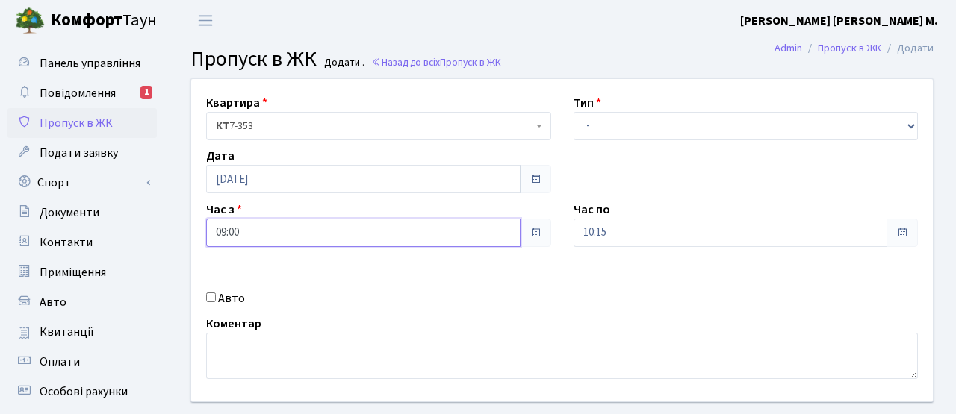
click at [419, 237] on input "09:00" at bounding box center [363, 233] width 314 height 28
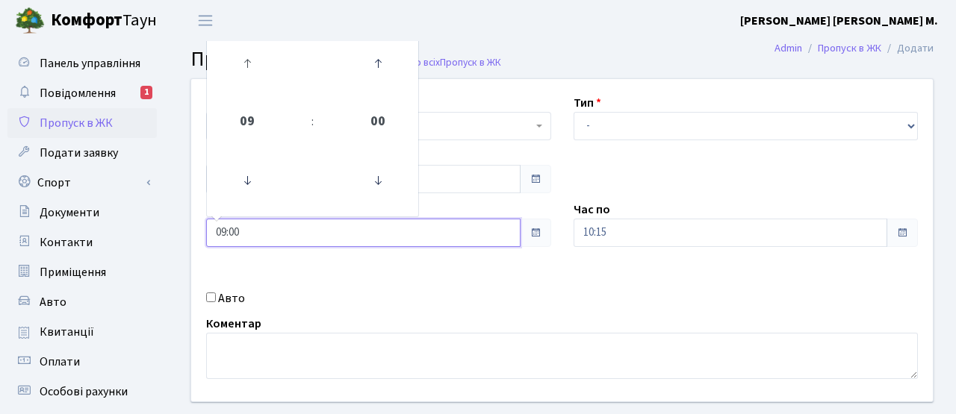
click at [267, 87] on link at bounding box center [247, 64] width 44 height 54
click at [261, 80] on icon at bounding box center [247, 63] width 40 height 40
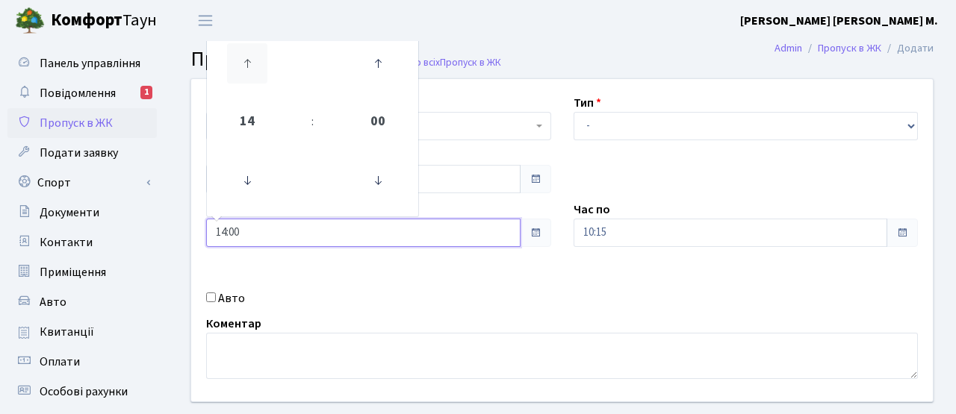
click at [261, 80] on icon at bounding box center [247, 63] width 40 height 40
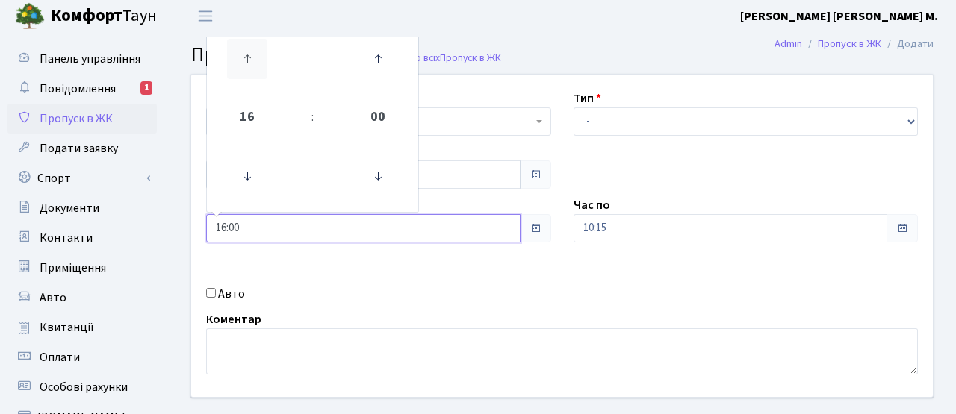
scroll to position [7, 0]
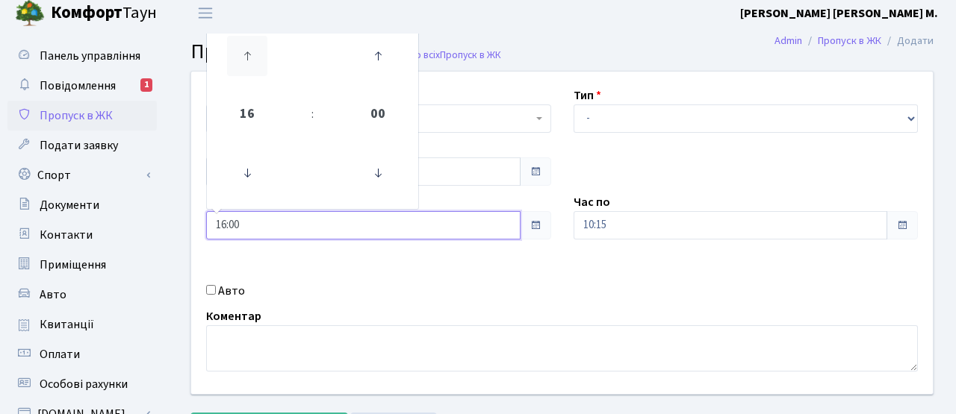
click at [261, 80] on link at bounding box center [247, 56] width 44 height 54
type input "17:00"
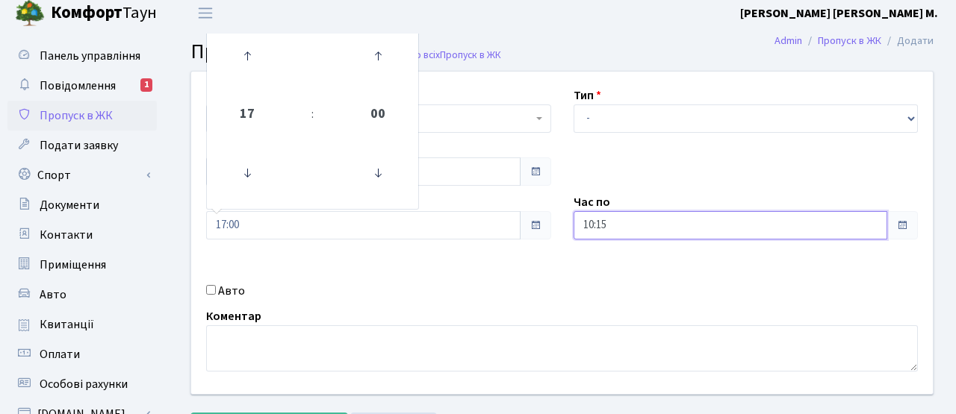
click at [620, 237] on input "10:15" at bounding box center [730, 225] width 314 height 28
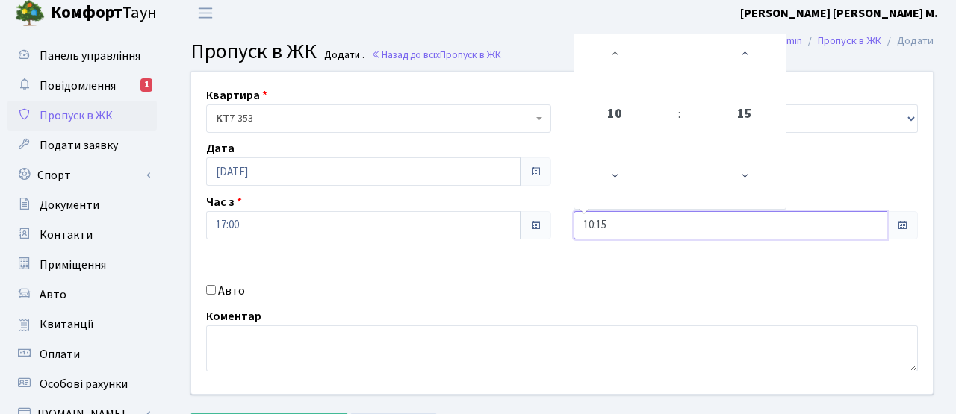
click at [628, 77] on link at bounding box center [614, 56] width 44 height 54
click at [627, 75] on icon at bounding box center [614, 56] width 40 height 40
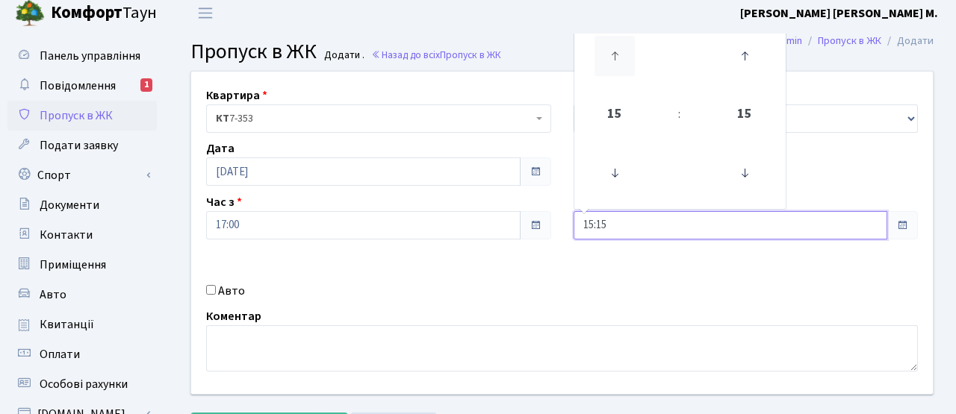
click at [627, 75] on icon at bounding box center [614, 56] width 40 height 40
type input "18:15"
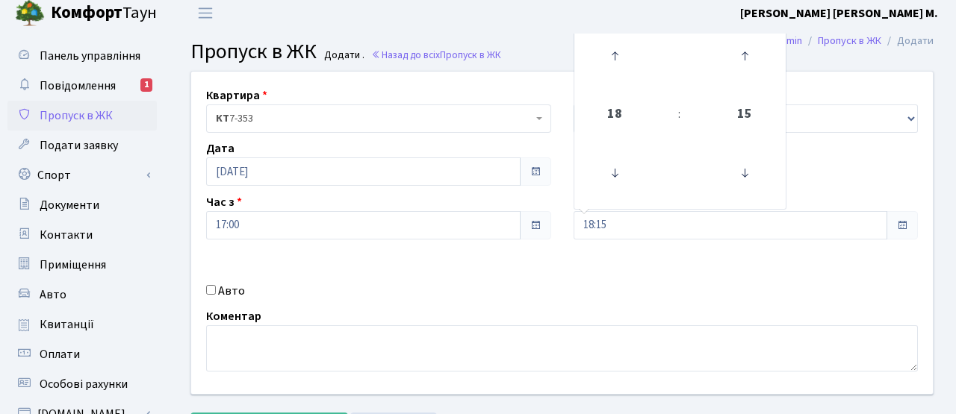
click at [520, 309] on div "Коментар" at bounding box center [562, 340] width 734 height 64
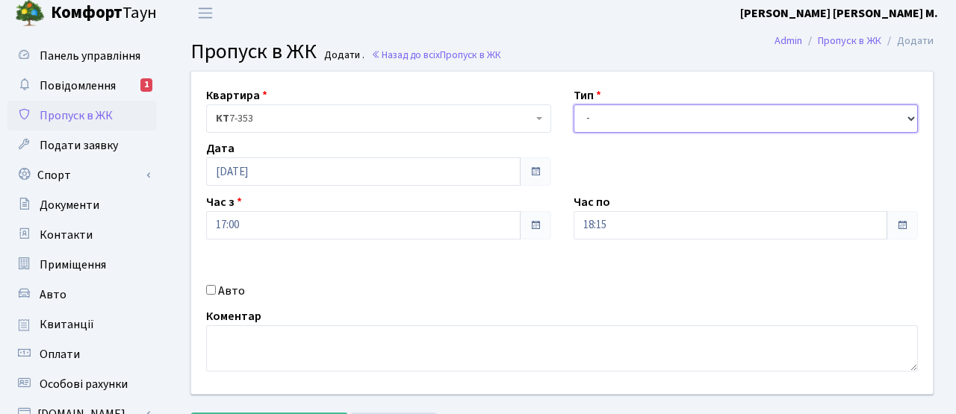
click at [621, 125] on select "- Доставка Таксі Гості Сервіс" at bounding box center [745, 119] width 345 height 28
select select "3"
click at [573, 105] on select "- Доставка Таксі Гості Сервіс" at bounding box center [745, 119] width 345 height 28
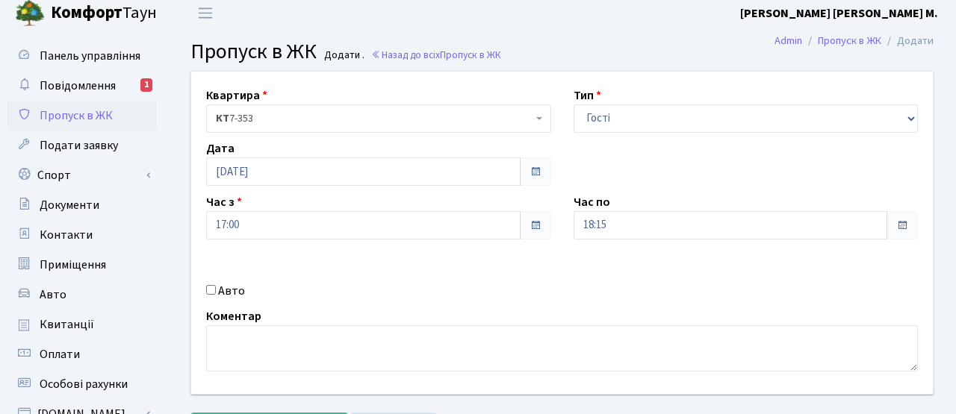
click at [483, 281] on div "Квартира <b>КТ</b>&nbsp;&nbsp;&nbsp;&nbsp;7-353 <b>КТ</b>&nbsp;&nbsp;&nbsp;&nbs…" at bounding box center [562, 233] width 764 height 323
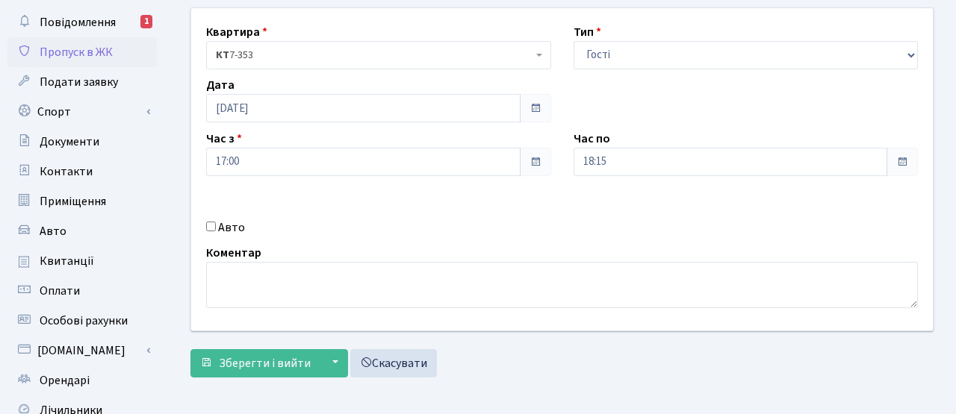
scroll to position [84, 0]
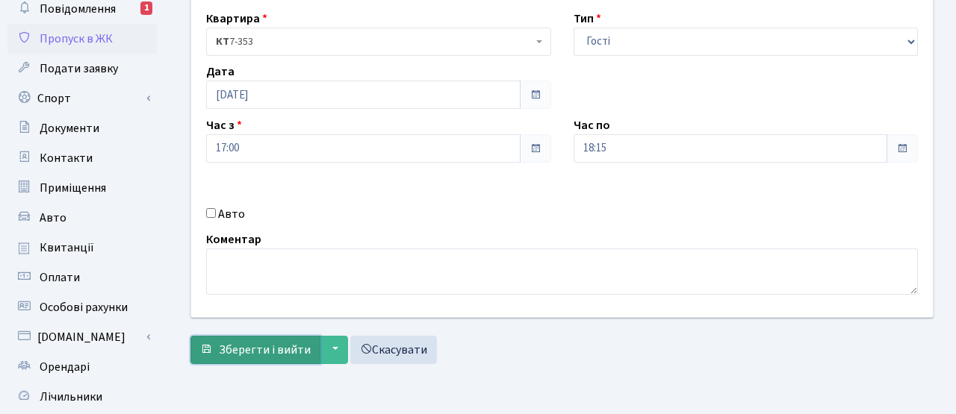
click at [262, 352] on span "Зберегти і вийти" at bounding box center [265, 350] width 92 height 16
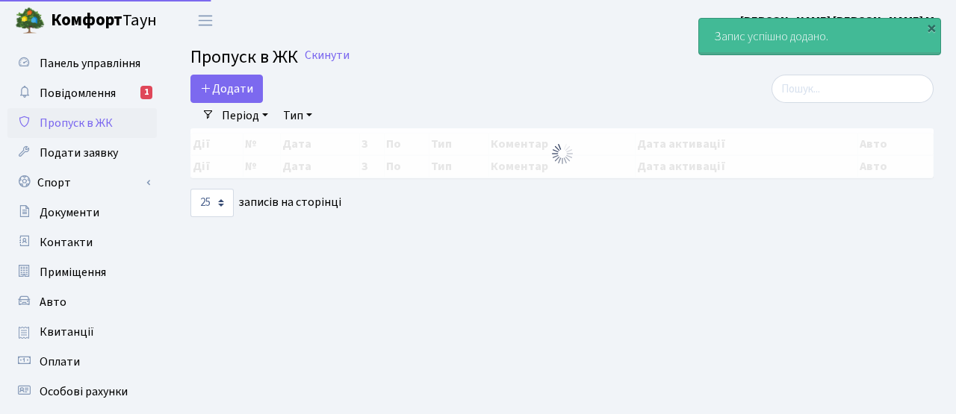
select select "25"
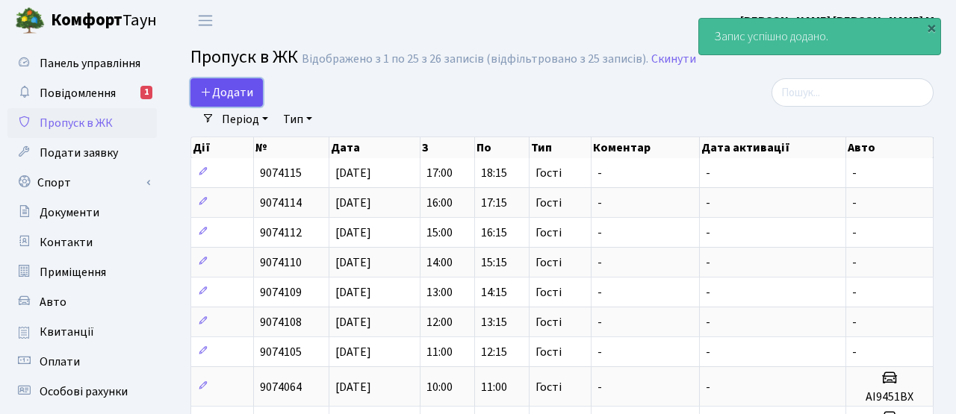
click at [237, 100] on span "Додати" at bounding box center [226, 92] width 53 height 16
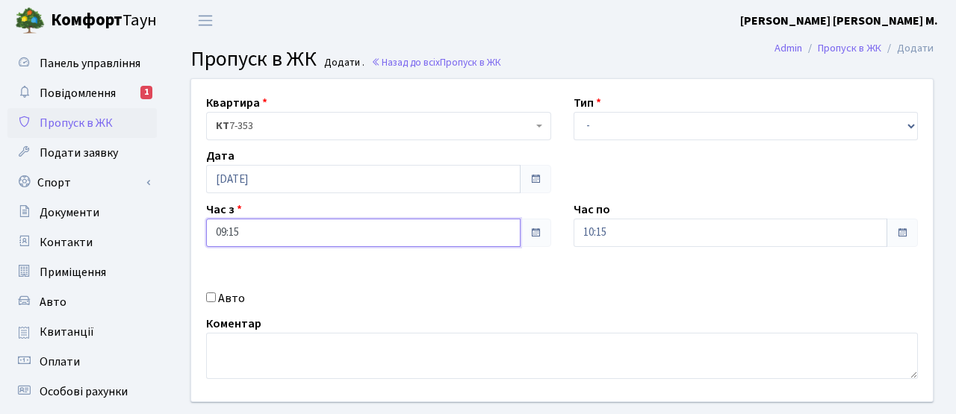
click at [393, 223] on input "09:15" at bounding box center [363, 233] width 314 height 28
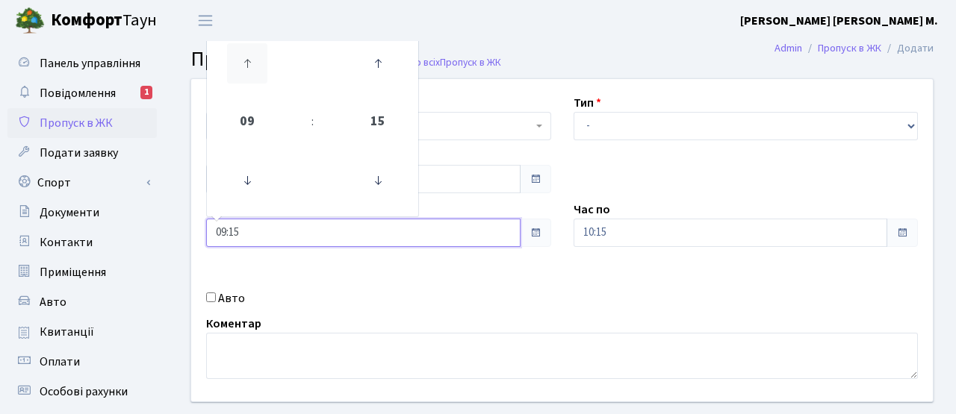
click at [250, 68] on icon at bounding box center [247, 63] width 40 height 40
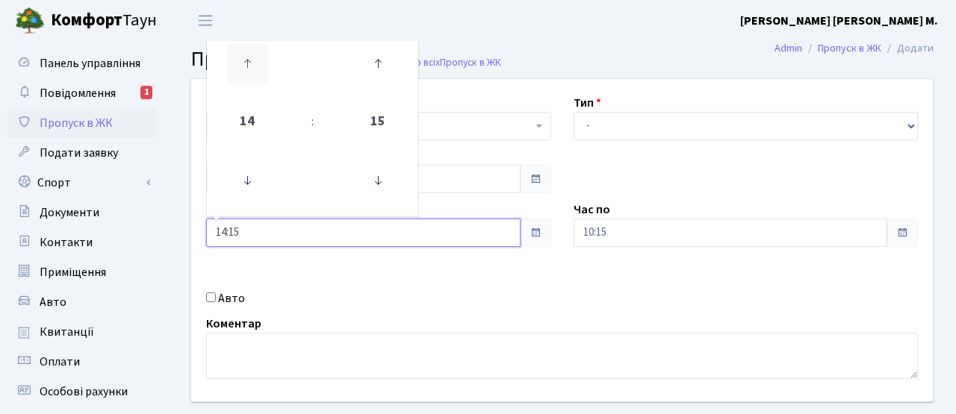
click at [250, 68] on icon at bounding box center [247, 63] width 40 height 40
type input "18:15"
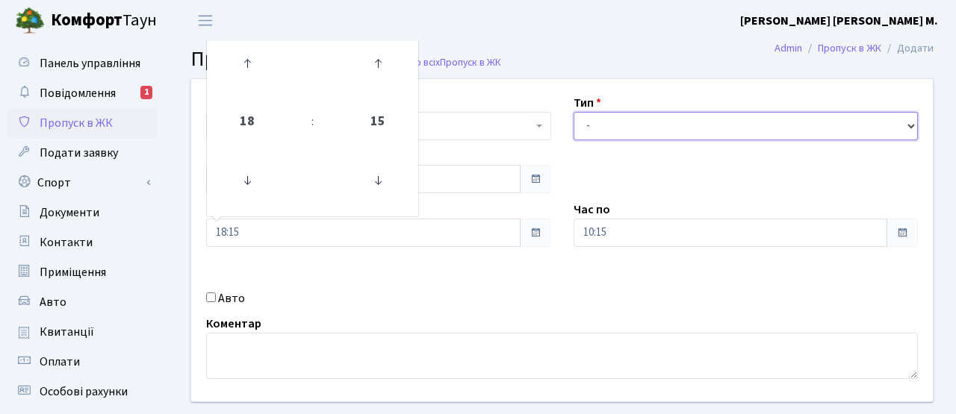
click at [685, 128] on select "- Доставка Таксі Гості Сервіс" at bounding box center [745, 126] width 345 height 28
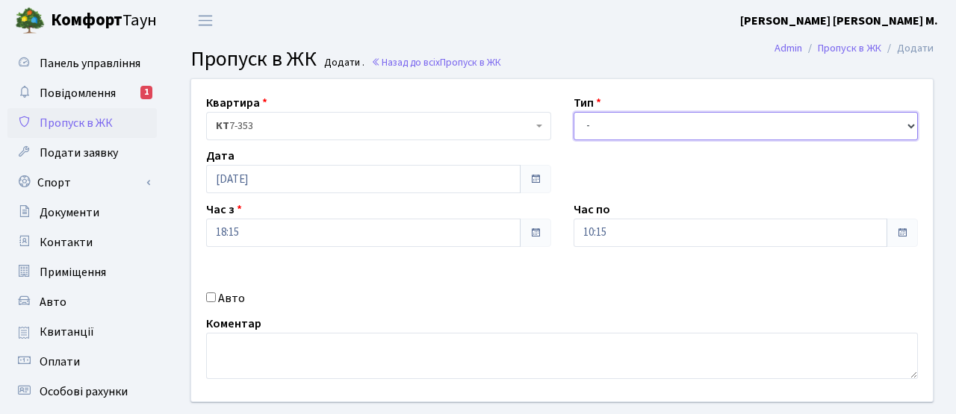
select select "3"
click at [573, 112] on select "- Доставка Таксі Гості Сервіс" at bounding box center [745, 126] width 345 height 28
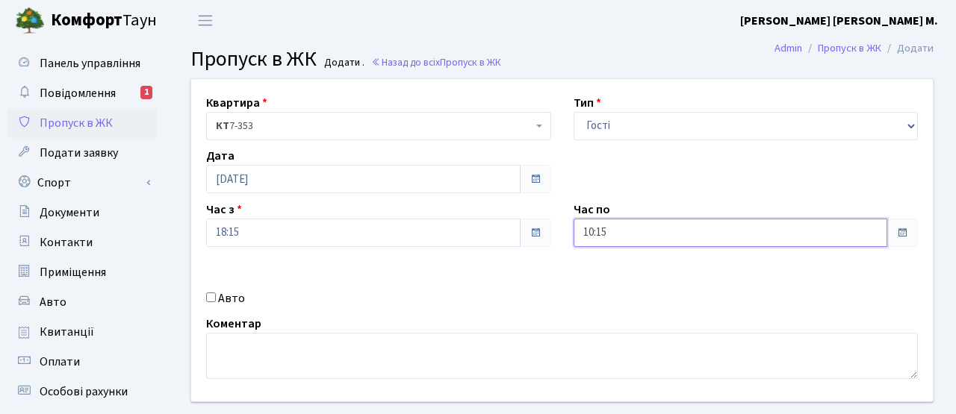
click at [641, 221] on input "10:15" at bounding box center [730, 233] width 314 height 28
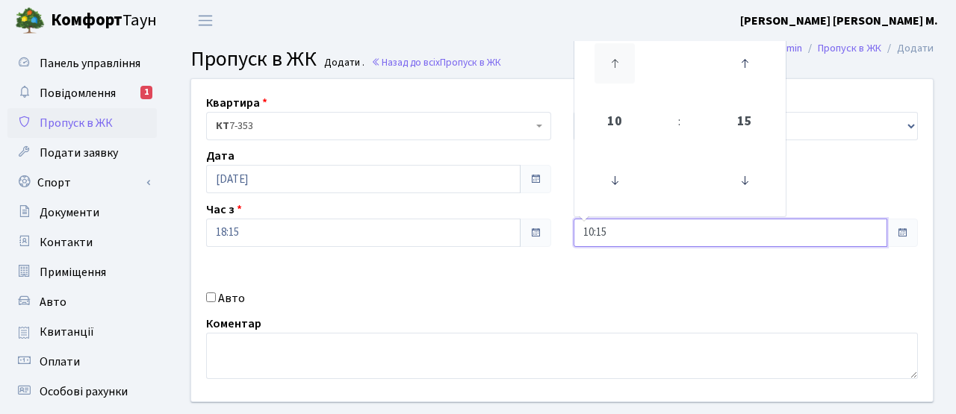
click at [603, 62] on icon at bounding box center [614, 63] width 40 height 40
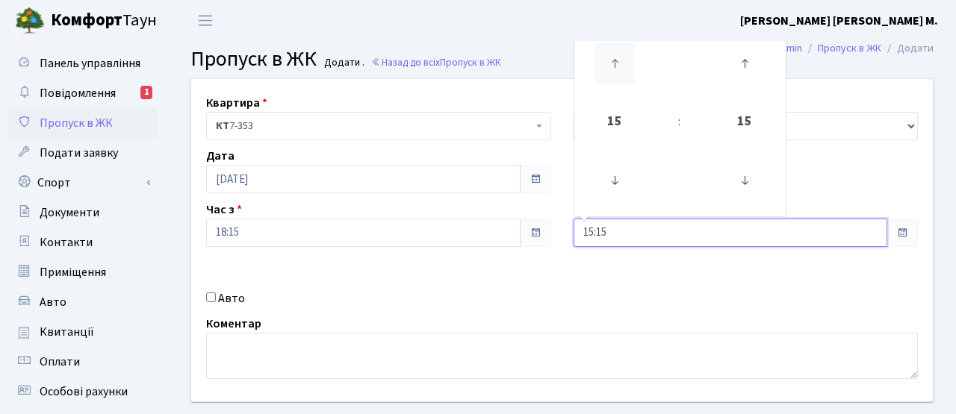
click at [603, 62] on icon at bounding box center [614, 63] width 40 height 40
type input "19:15"
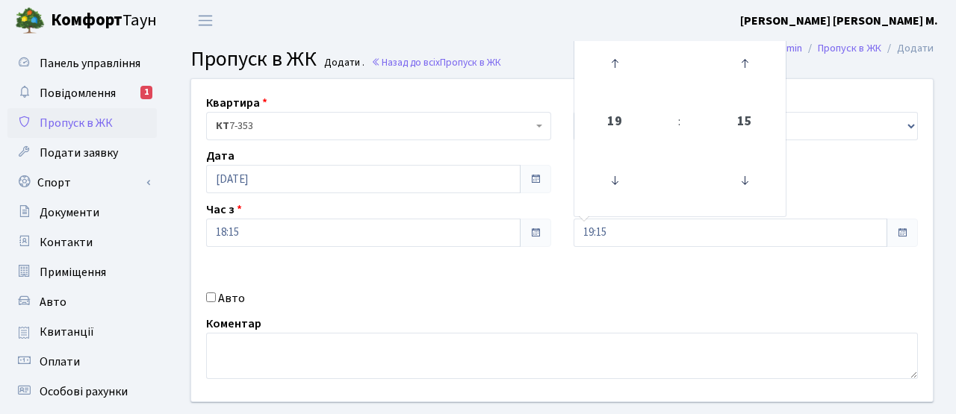
click at [375, 302] on div "Авто" at bounding box center [378, 299] width 367 height 18
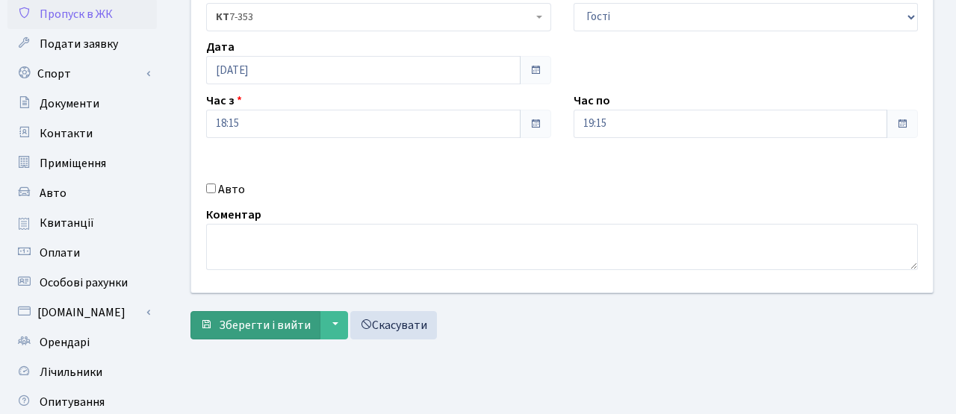
scroll to position [113, 0]
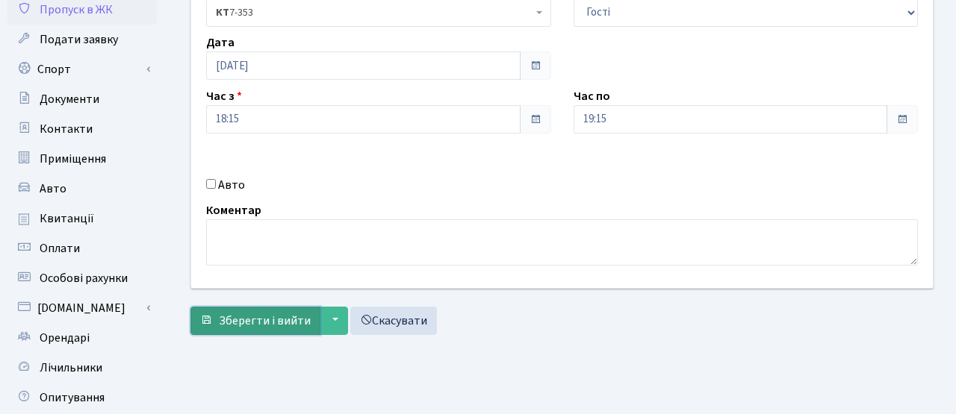
click at [224, 330] on button "Зберегти і вийти" at bounding box center [255, 321] width 130 height 28
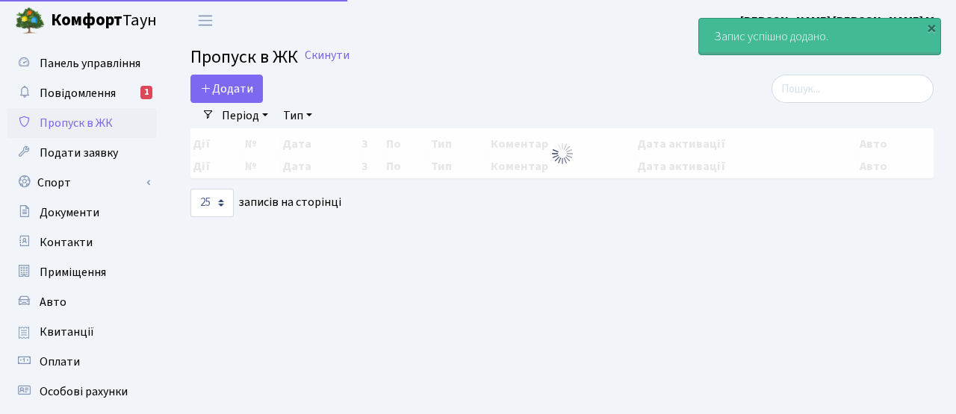
select select "25"
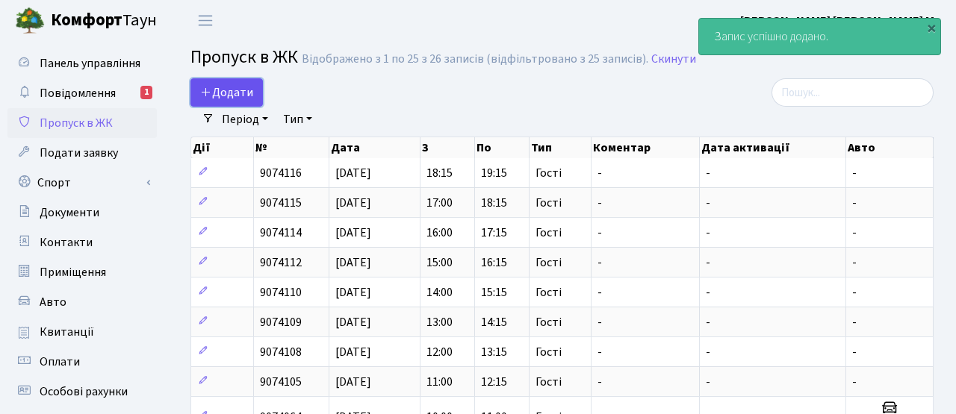
click at [243, 94] on span "Додати" at bounding box center [226, 92] width 53 height 16
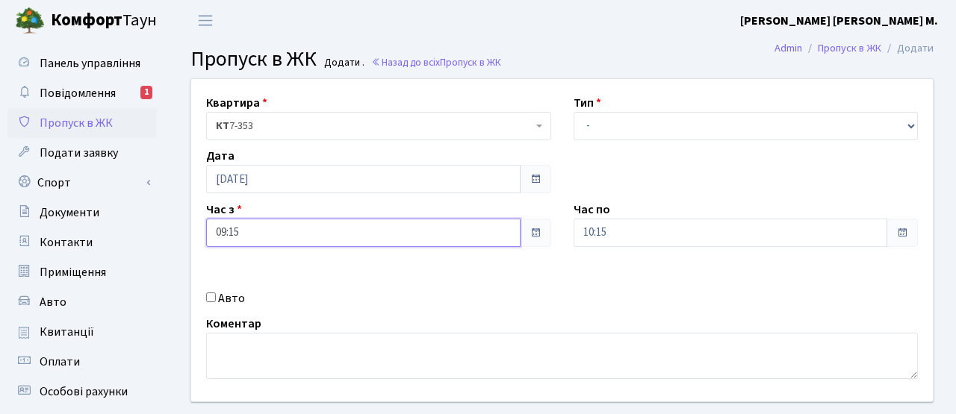
drag, startPoint x: 385, startPoint y: 238, endPoint x: 379, endPoint y: 219, distance: 20.3
click at [385, 238] on input "09:15" at bounding box center [363, 233] width 314 height 28
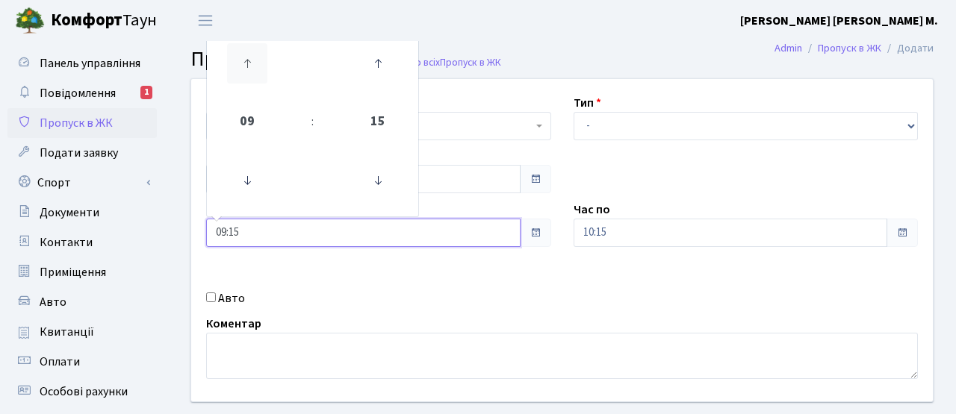
click at [257, 76] on icon at bounding box center [247, 63] width 40 height 40
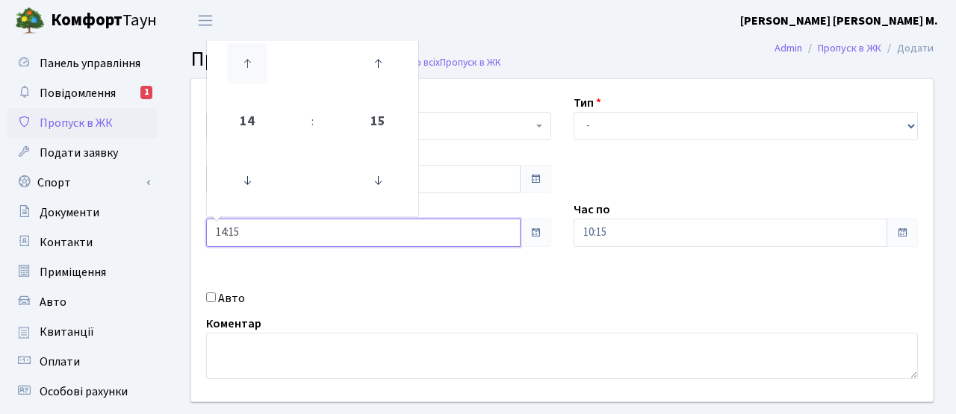
click at [257, 76] on icon at bounding box center [247, 63] width 40 height 40
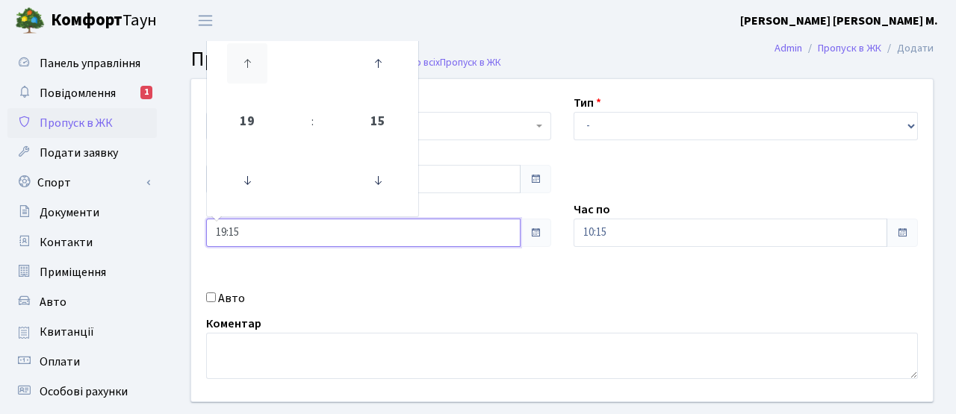
click at [257, 76] on icon at bounding box center [247, 63] width 40 height 40
type input "20:15"
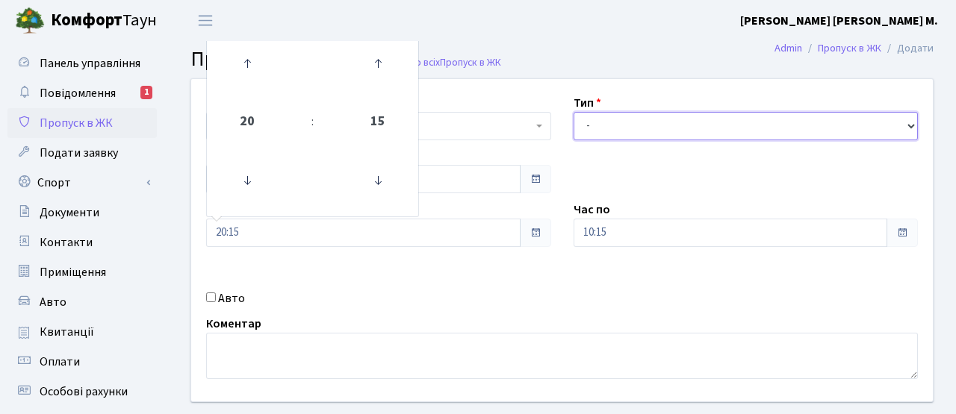
click at [667, 123] on select "- Доставка Таксі Гості Сервіс" at bounding box center [745, 126] width 345 height 28
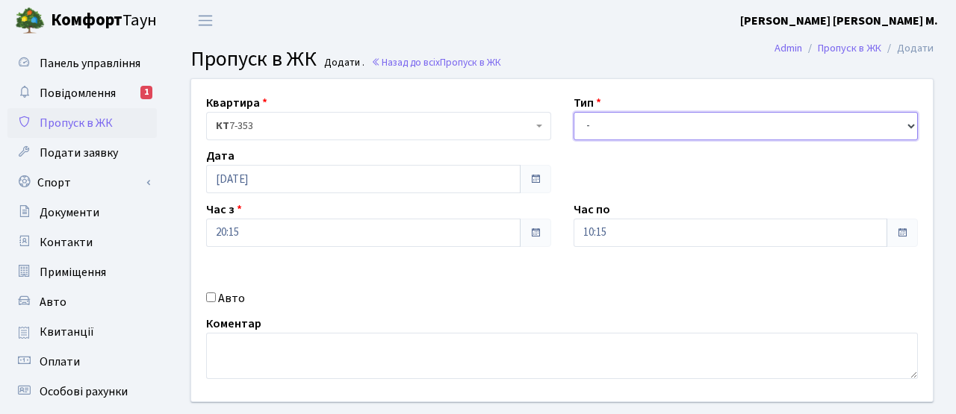
select select "3"
click at [573, 112] on select "- Доставка Таксі Гості Сервіс" at bounding box center [745, 126] width 345 height 28
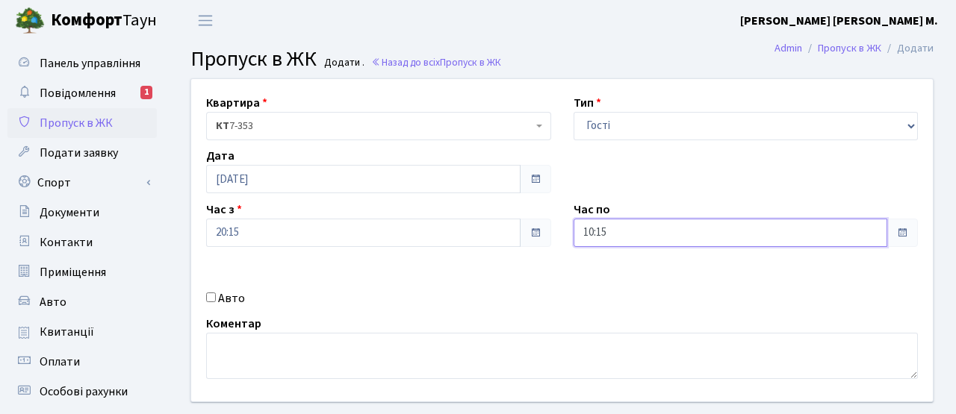
click at [621, 224] on input "10:15" at bounding box center [730, 233] width 314 height 28
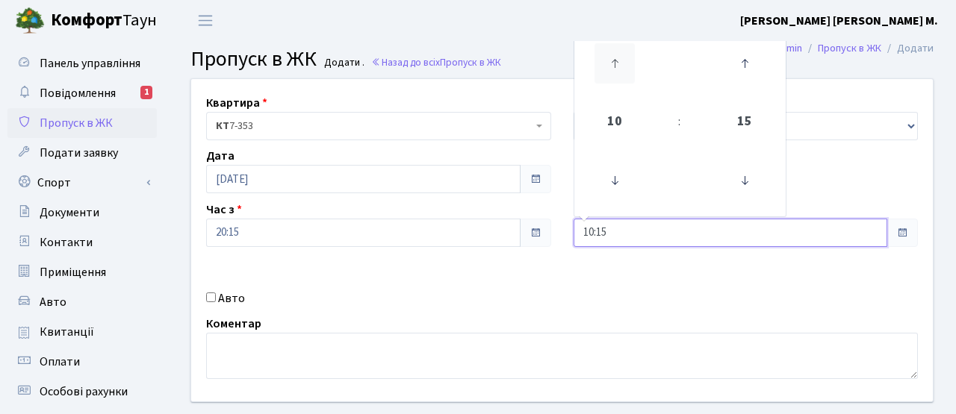
click at [619, 81] on icon at bounding box center [614, 63] width 40 height 40
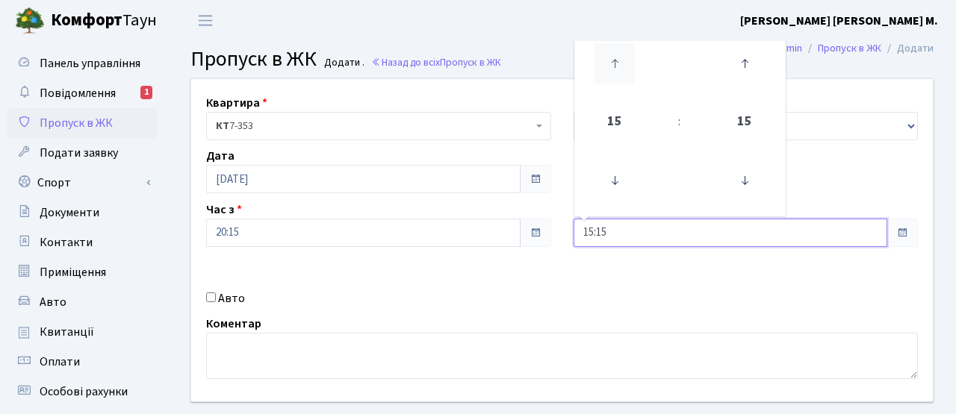
click at [619, 81] on icon at bounding box center [614, 63] width 40 height 40
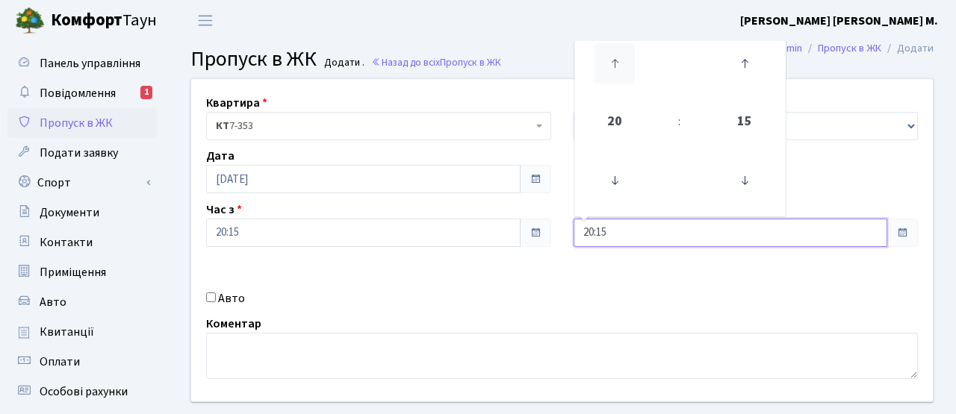
click at [619, 81] on icon at bounding box center [614, 63] width 40 height 40
type input "21:15"
click at [426, 287] on div "Квартира <b>КТ</b>&nbsp;&nbsp;&nbsp;&nbsp;7-353 <b>КТ</b>&nbsp;&nbsp;&nbsp;&nbs…" at bounding box center [562, 240] width 764 height 323
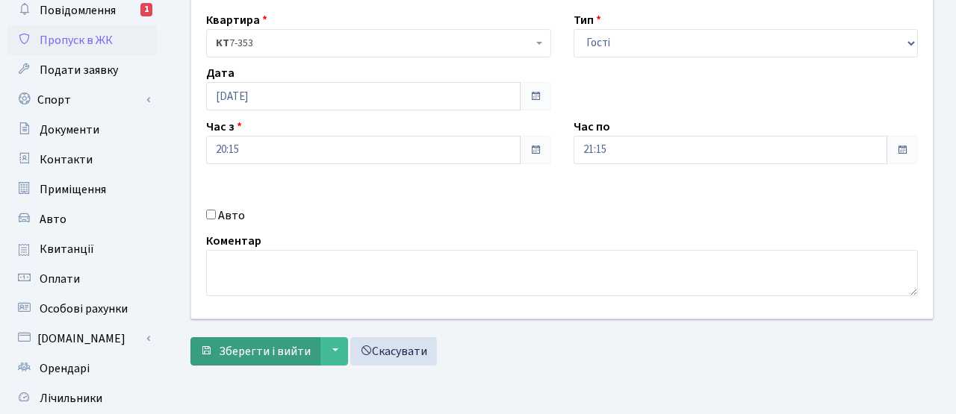
scroll to position [90, 0]
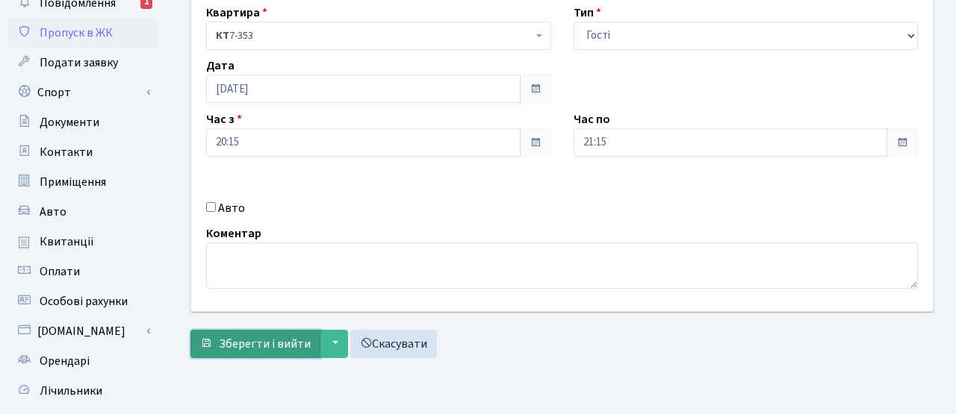
click at [288, 348] on span "Зберегти і вийти" at bounding box center [265, 344] width 92 height 16
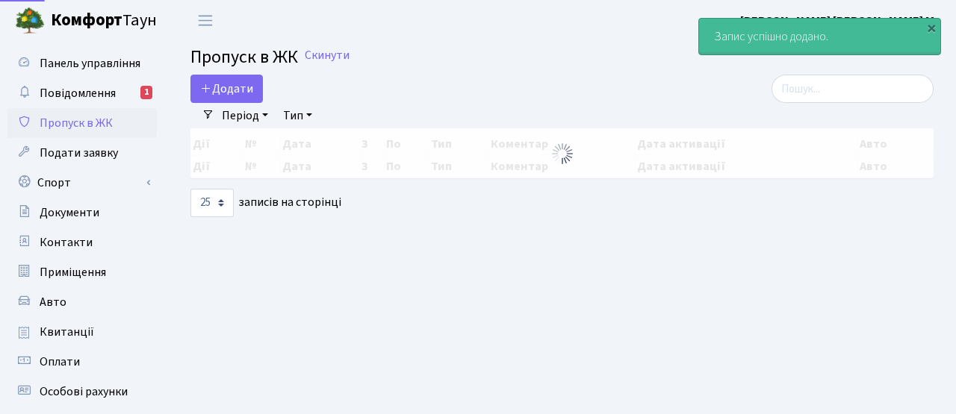
select select "25"
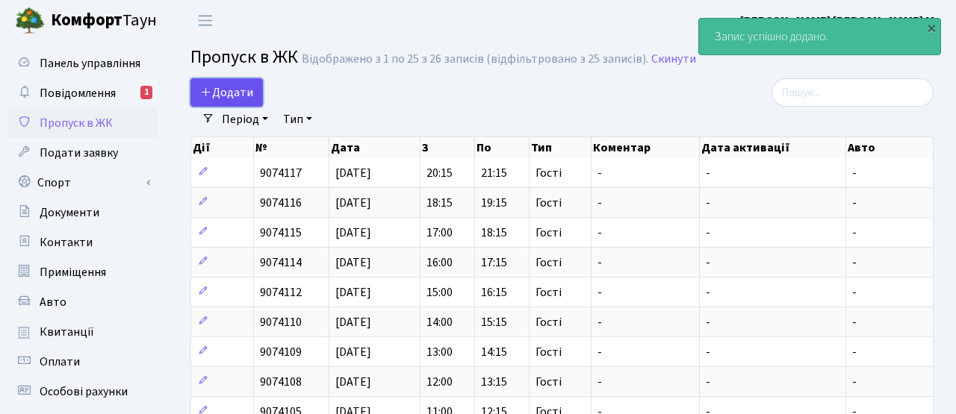
click at [205, 87] on icon at bounding box center [206, 92] width 12 height 12
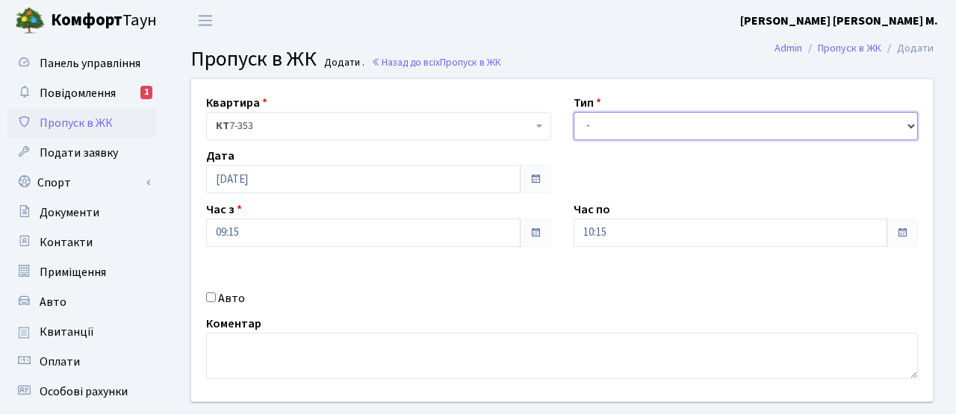
click at [668, 121] on select "- Доставка Таксі Гості Сервіс" at bounding box center [745, 126] width 345 height 28
select select "3"
click at [573, 112] on select "- Доставка Таксі Гості Сервіс" at bounding box center [745, 126] width 345 height 28
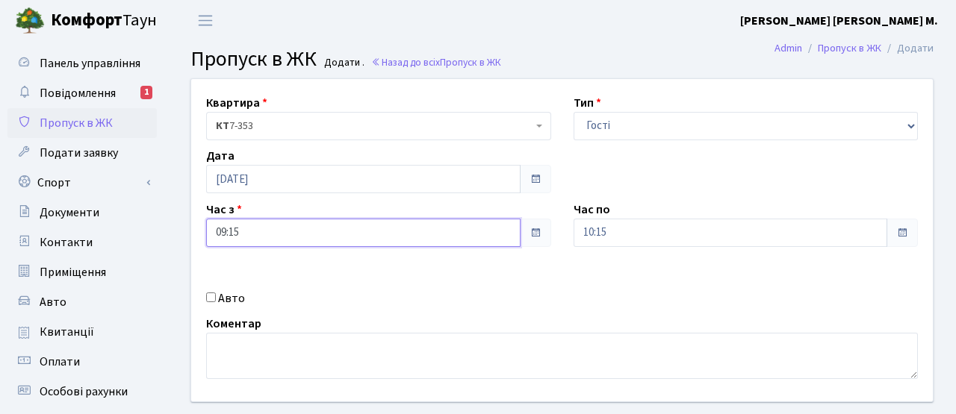
click at [437, 229] on input "09:15" at bounding box center [363, 233] width 314 height 28
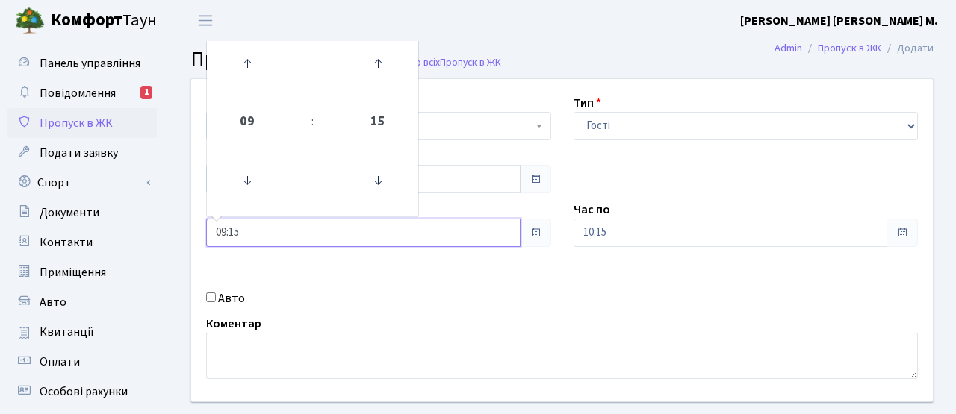
click at [269, 74] on td at bounding box center [247, 63] width 75 height 65
click at [255, 66] on icon at bounding box center [247, 63] width 40 height 40
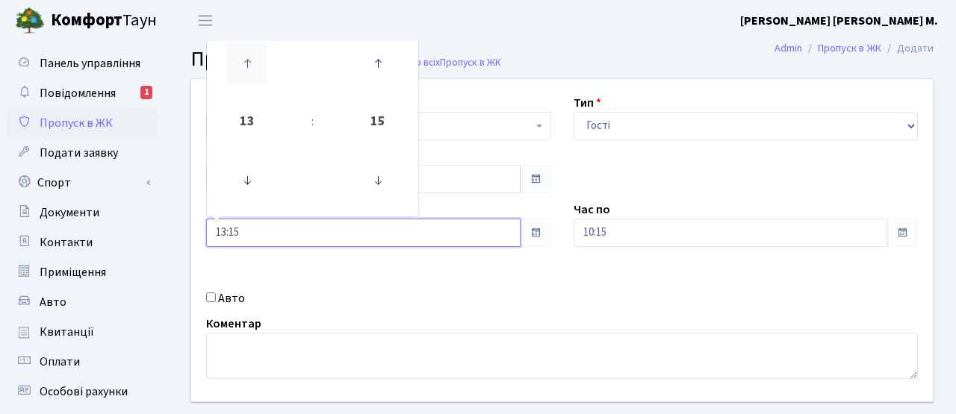
click at [255, 66] on icon at bounding box center [247, 63] width 40 height 40
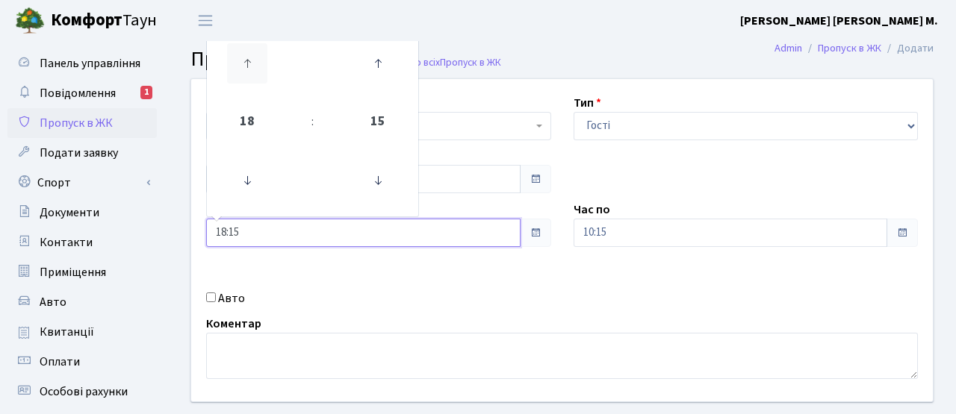
click at [255, 66] on icon at bounding box center [247, 63] width 40 height 40
type input "21:15"
click at [294, 261] on div "Квартира <b>КТ</b>&nbsp;&nbsp;&nbsp;&nbsp;7-353 <b>КТ</b>&nbsp;&nbsp;&nbsp;&nbs…" at bounding box center [562, 240] width 764 height 323
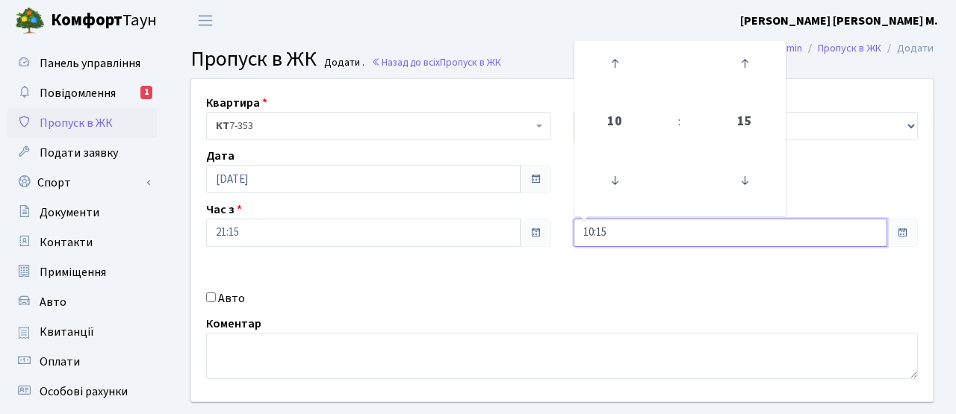
click at [644, 240] on input "10:15" at bounding box center [730, 233] width 314 height 28
click at [746, 175] on icon at bounding box center [744, 181] width 40 height 40
click at [746, 60] on icon at bounding box center [744, 63] width 40 height 40
click at [617, 182] on icon at bounding box center [614, 181] width 40 height 40
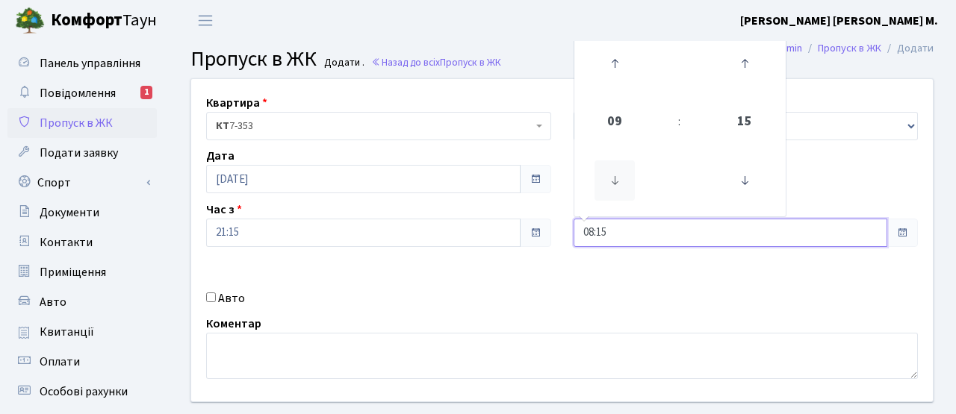
click at [617, 181] on icon at bounding box center [614, 181] width 40 height 40
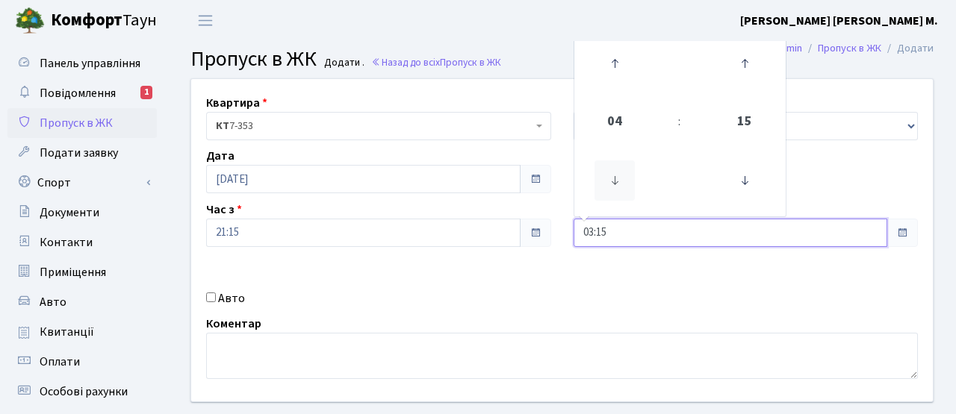
click at [617, 181] on icon at bounding box center [614, 181] width 40 height 40
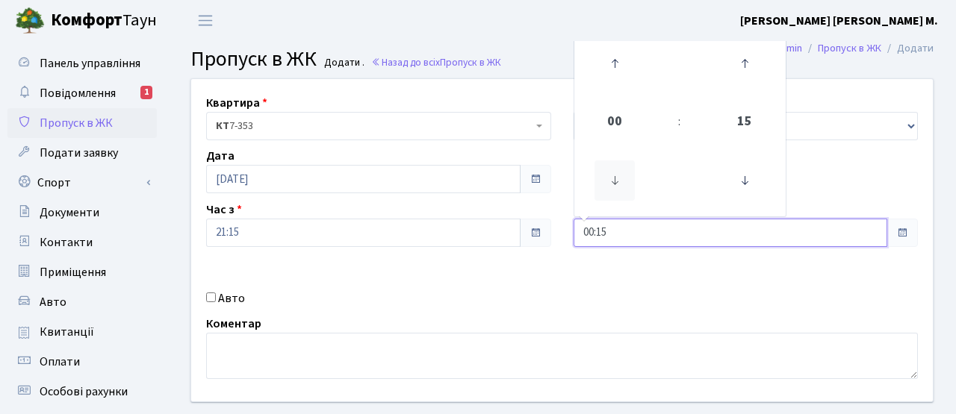
click at [617, 181] on icon at bounding box center [614, 181] width 40 height 40
click at [618, 74] on icon at bounding box center [614, 63] width 40 height 40
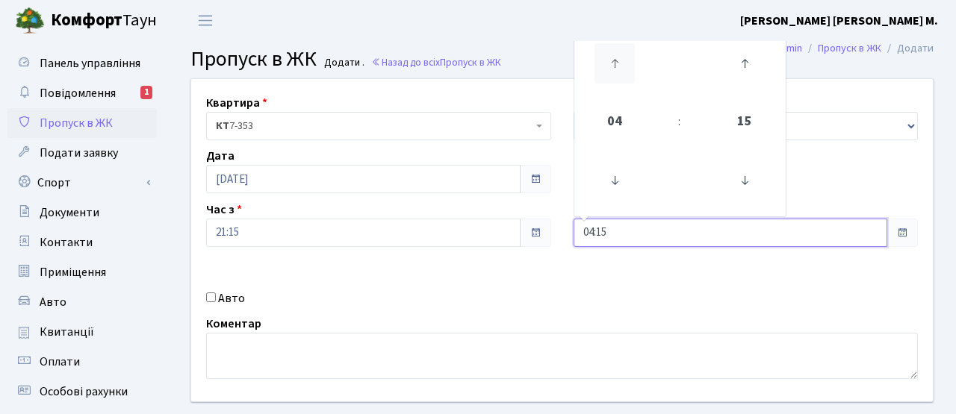
click at [618, 74] on icon at bounding box center [614, 63] width 40 height 40
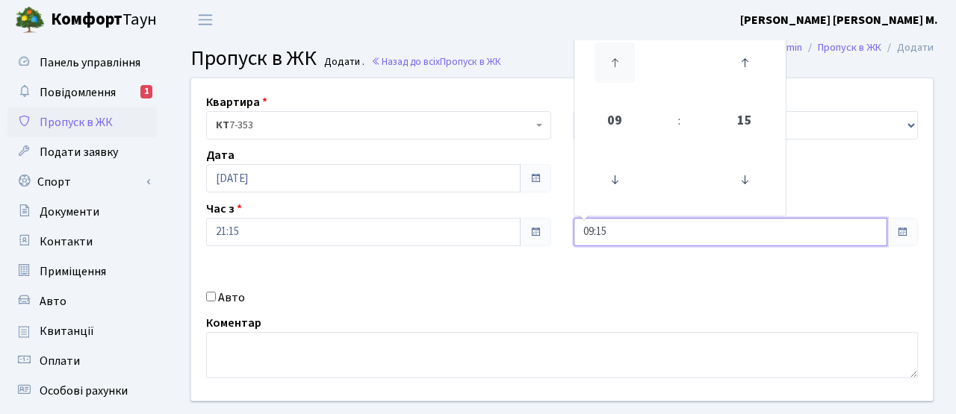
click at [618, 74] on icon at bounding box center [614, 63] width 40 height 40
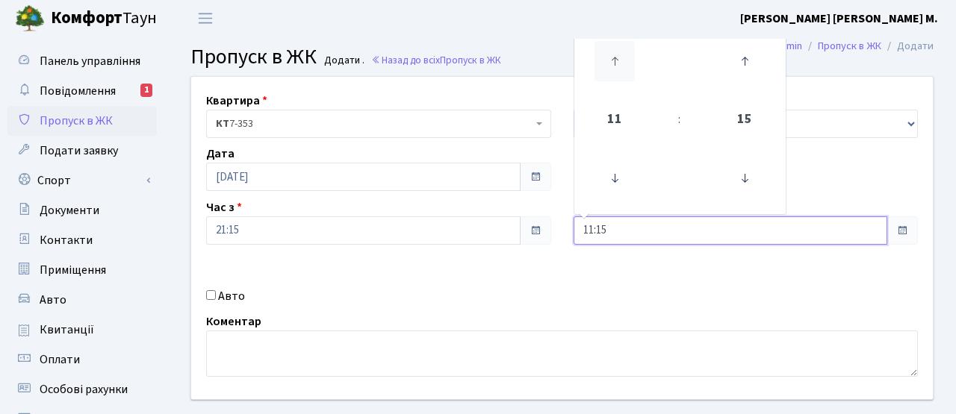
click at [618, 74] on icon at bounding box center [614, 61] width 40 height 40
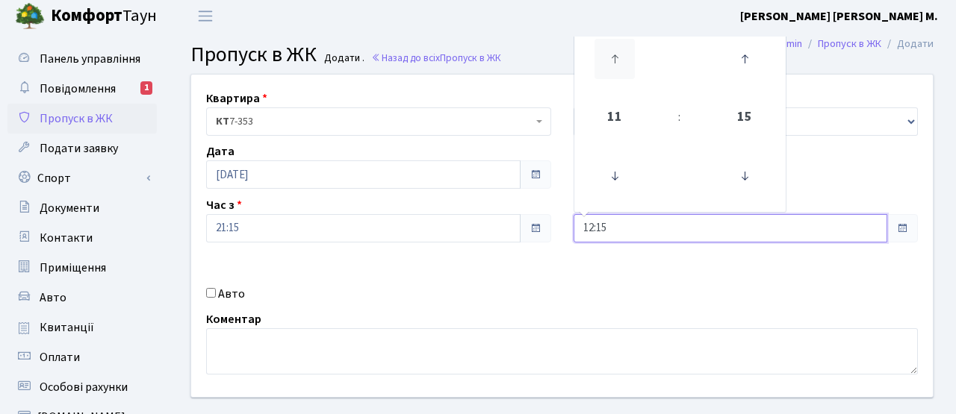
click at [618, 75] on icon at bounding box center [614, 59] width 40 height 40
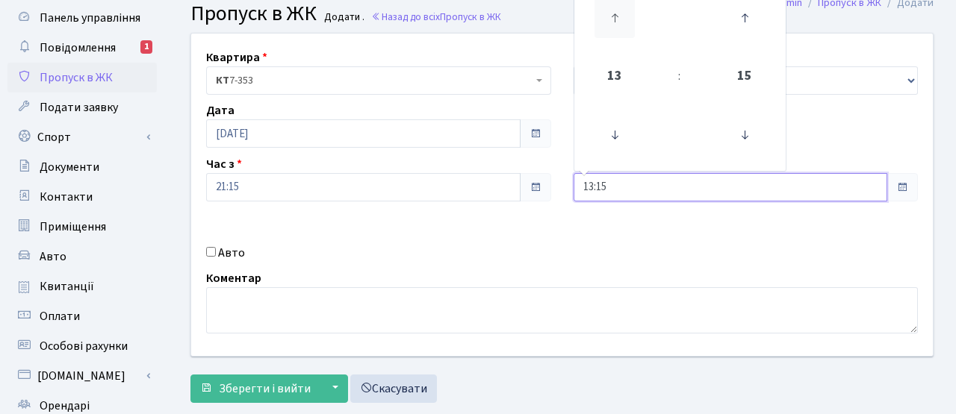
scroll to position [46, 0]
click at [622, 28] on icon at bounding box center [614, 17] width 40 height 40
click at [621, 28] on icon at bounding box center [614, 17] width 40 height 40
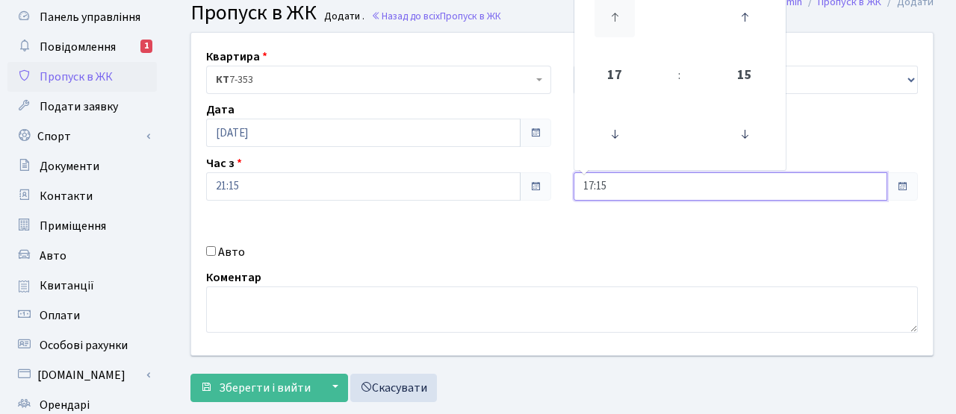
click at [621, 28] on icon at bounding box center [614, 17] width 40 height 40
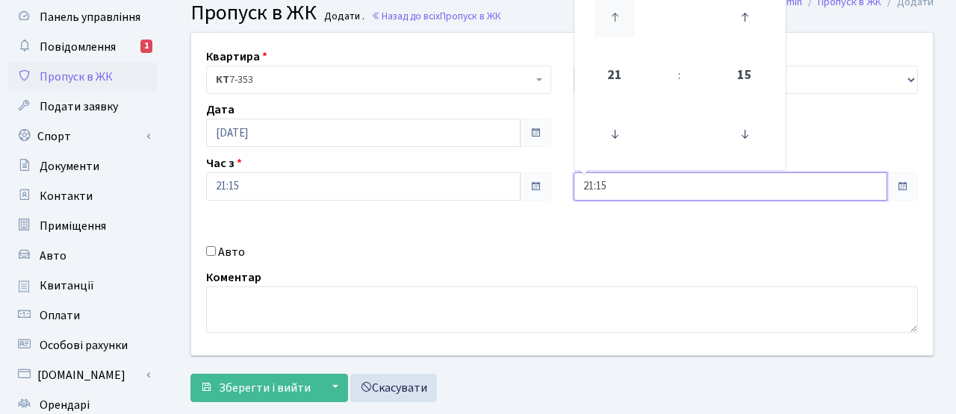
type input "22:15"
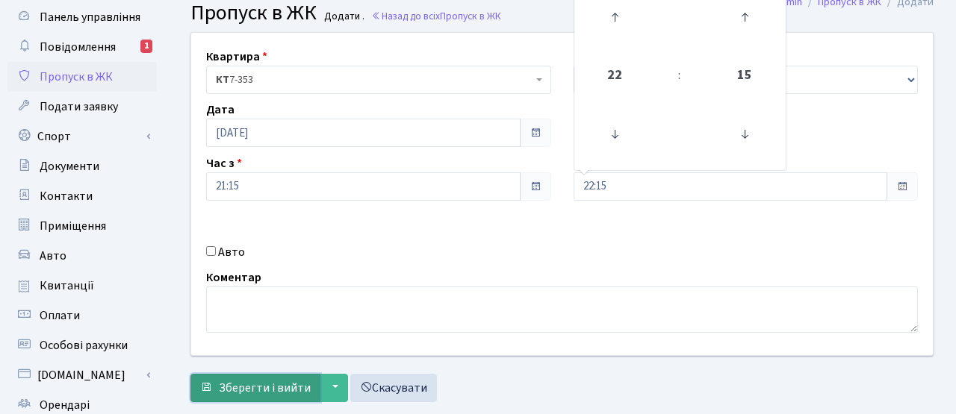
click at [274, 384] on span "Зберегти і вийти" at bounding box center [265, 388] width 92 height 16
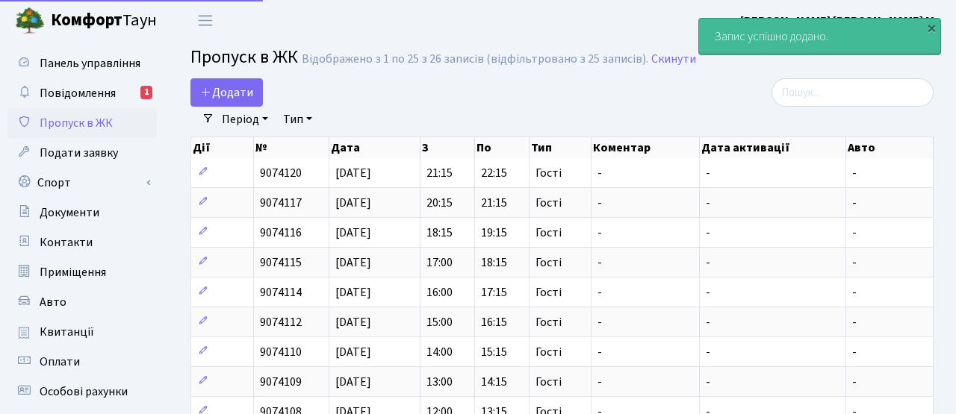
select select "25"
